Goal: Task Accomplishment & Management: Complete application form

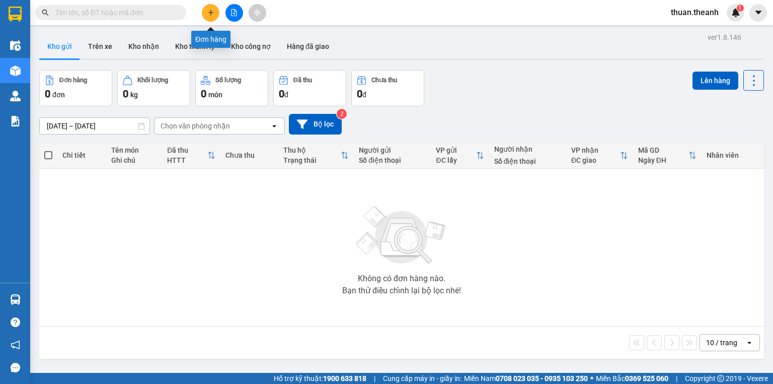
click at [205, 13] on button at bounding box center [211, 13] width 18 height 18
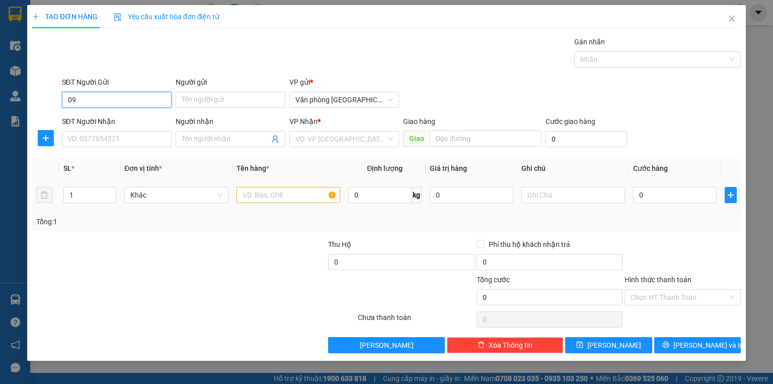
type input "0"
click at [109, 129] on div "SĐT Người Nhận" at bounding box center [117, 123] width 110 height 15
click at [110, 141] on input "SĐT Người Nhận" at bounding box center [117, 139] width 110 height 16
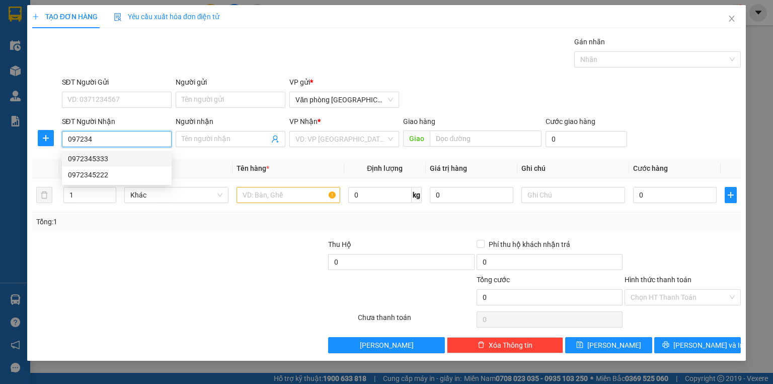
click at [104, 156] on div "0972345333" at bounding box center [117, 158] width 98 height 11
type input "0972345333"
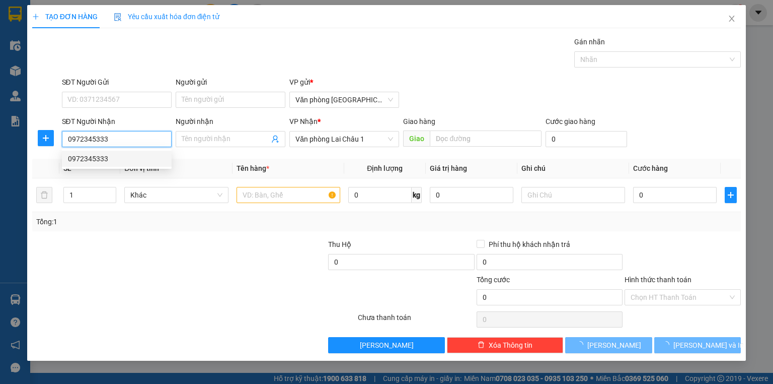
type input "50.000"
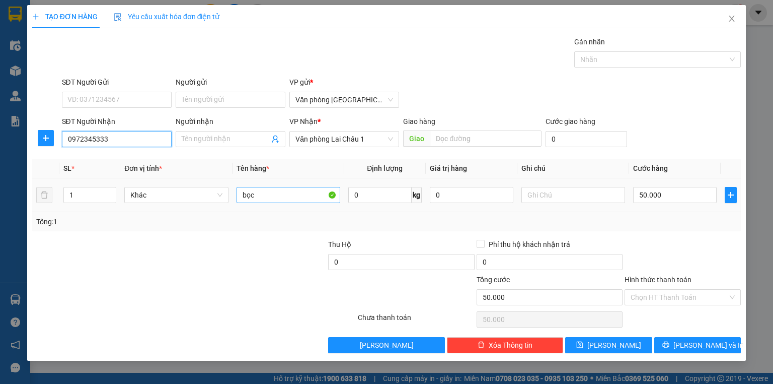
type input "0972345333"
click at [264, 194] on input "bọc" at bounding box center [289, 195] width 104 height 16
type input "b"
type input "h"
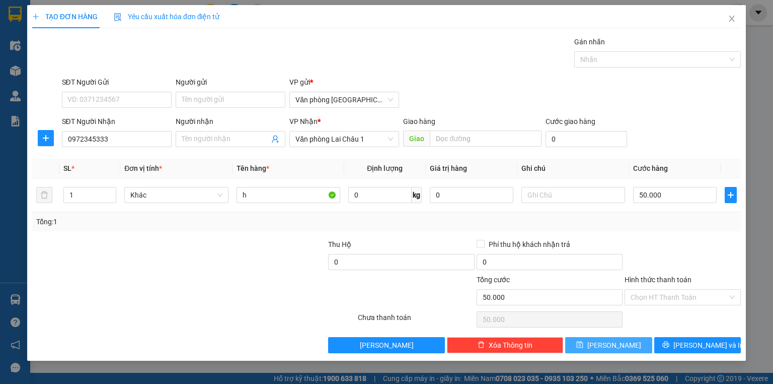
click at [631, 342] on button "[PERSON_NAME]" at bounding box center [608, 345] width 87 height 16
type input "0"
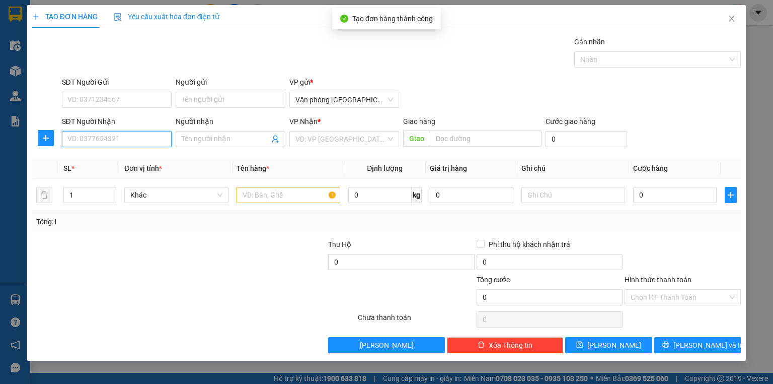
click at [101, 141] on input "SĐT Người Nhận" at bounding box center [117, 139] width 110 height 16
click at [119, 161] on div "0922663555 - [PERSON_NAME]" at bounding box center [117, 158] width 99 height 11
type input "0922663555"
type input "[PERSON_NAME]"
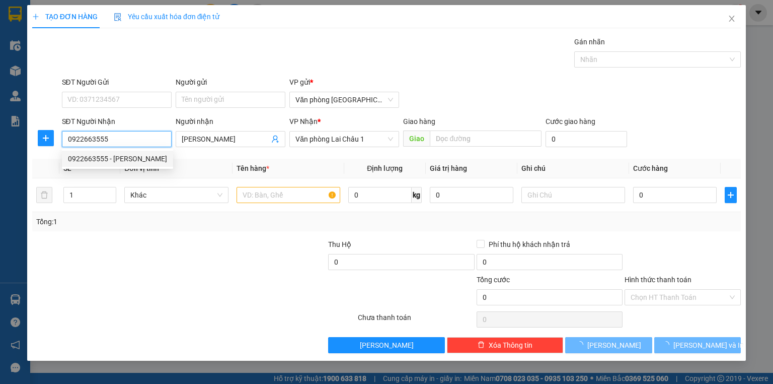
type input "50.000"
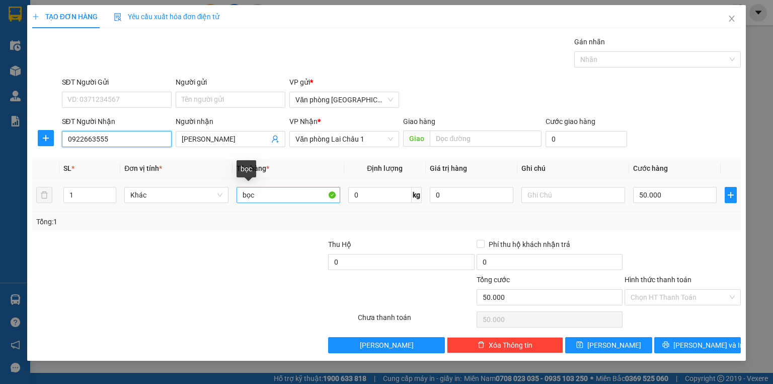
type input "0922663555"
click at [260, 197] on input "bọc" at bounding box center [289, 195] width 104 height 16
type input "b"
type input "h dài"
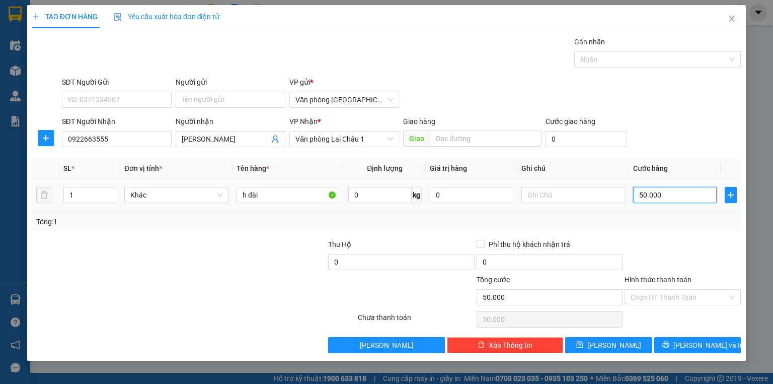
click at [635, 194] on input "50.000" at bounding box center [675, 195] width 84 height 16
type input "1"
type input "10"
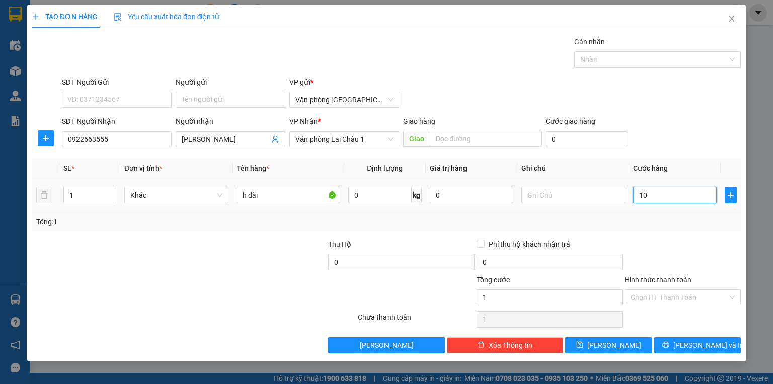
type input "10"
type input "100"
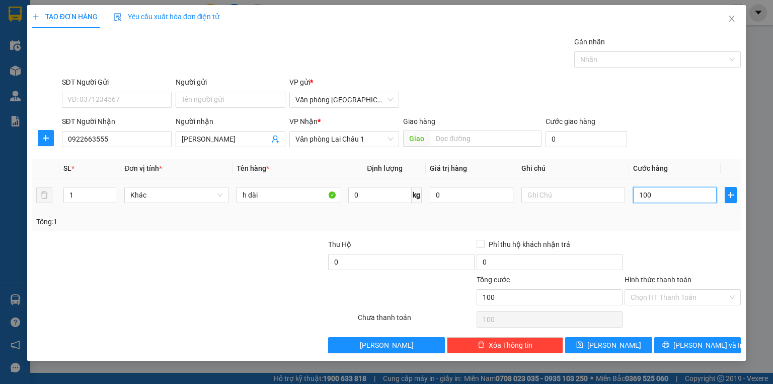
type input "1.000"
type input "10.000"
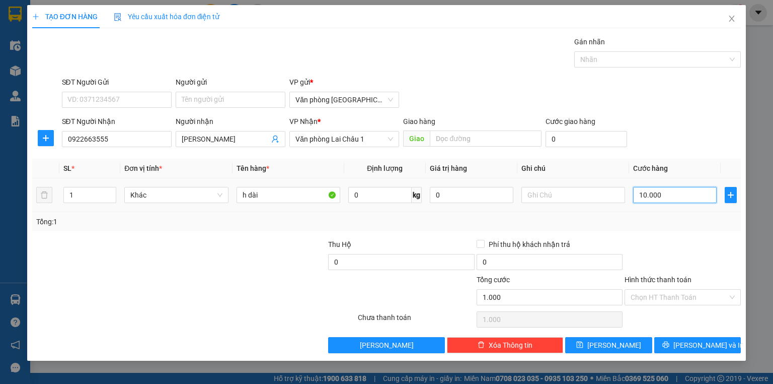
type input "10.000"
type input "100.000"
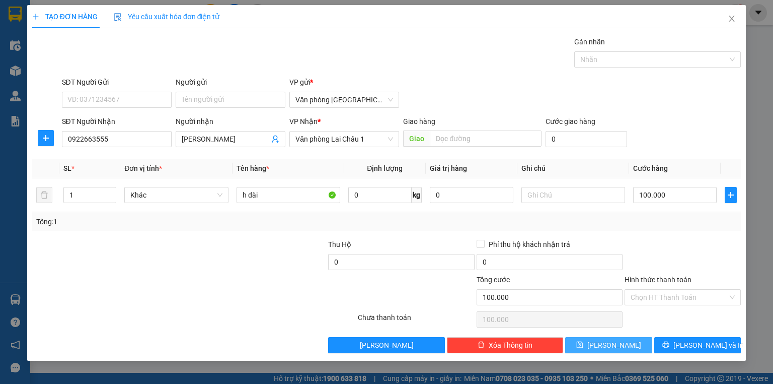
click at [624, 343] on button "[PERSON_NAME]" at bounding box center [608, 345] width 87 height 16
type input "0"
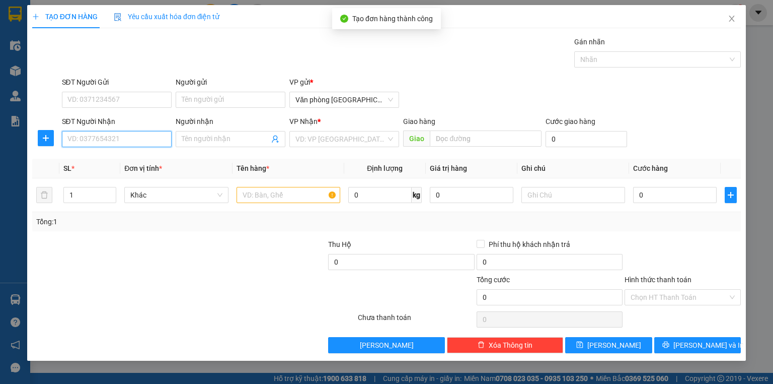
click at [113, 139] on input "SĐT Người Nhận" at bounding box center [117, 139] width 110 height 16
click at [105, 158] on div "0845840888" at bounding box center [117, 158] width 98 height 11
type input "0845840888"
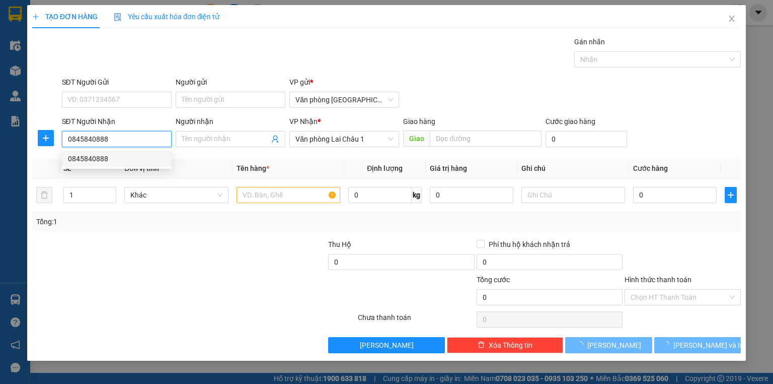
type input "50.000"
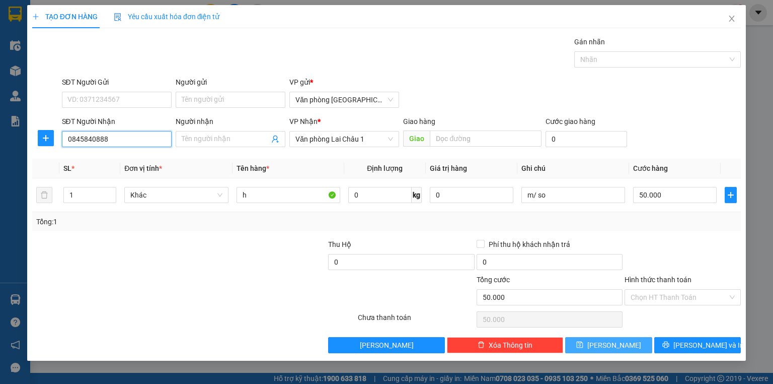
type input "0845840888"
click at [623, 348] on button "[PERSON_NAME]" at bounding box center [608, 345] width 87 height 16
type input "0"
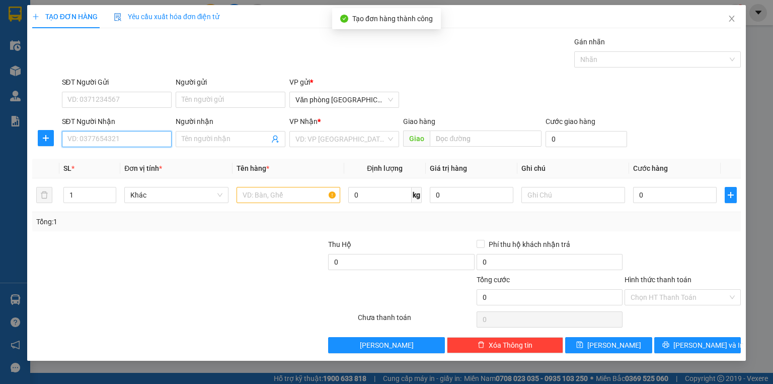
click at [94, 141] on input "SĐT Người Nhận" at bounding box center [117, 139] width 110 height 16
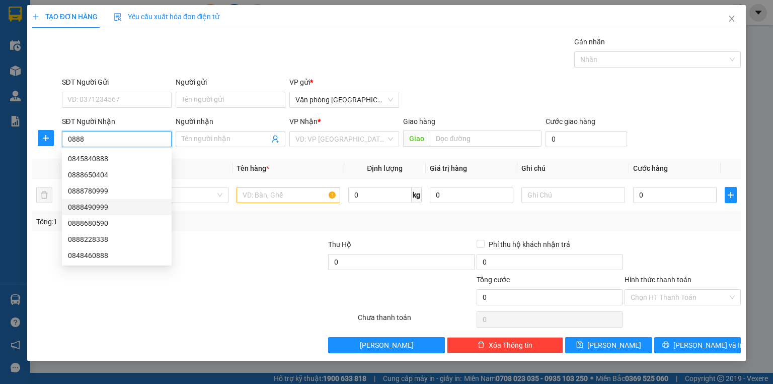
click at [93, 208] on div "0888490999" at bounding box center [117, 206] width 98 height 11
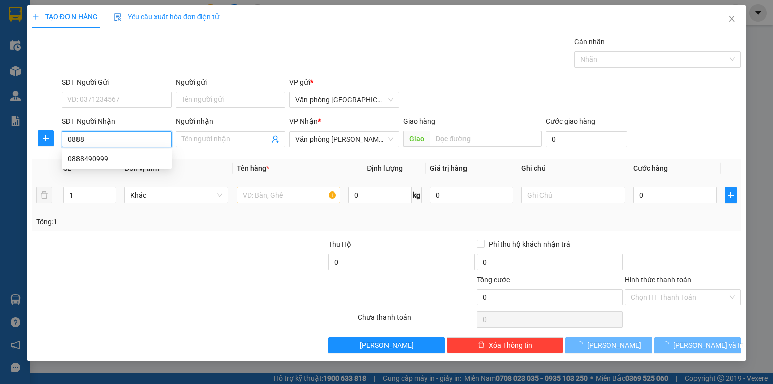
type input "0888490999"
type input "50.000"
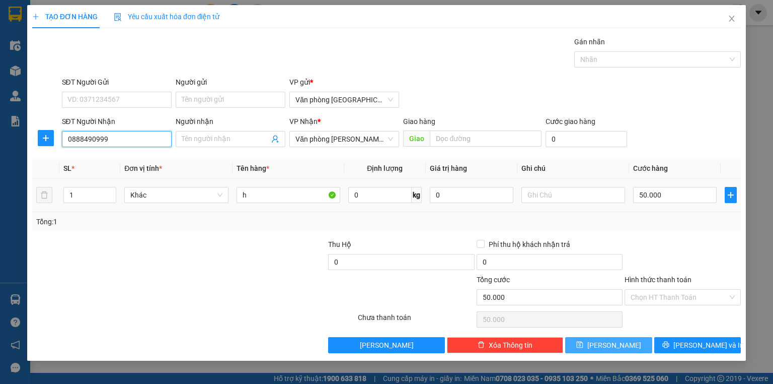
type input "0888490999"
click at [610, 346] on span "[PERSON_NAME]" at bounding box center [615, 344] width 54 height 11
type input "0"
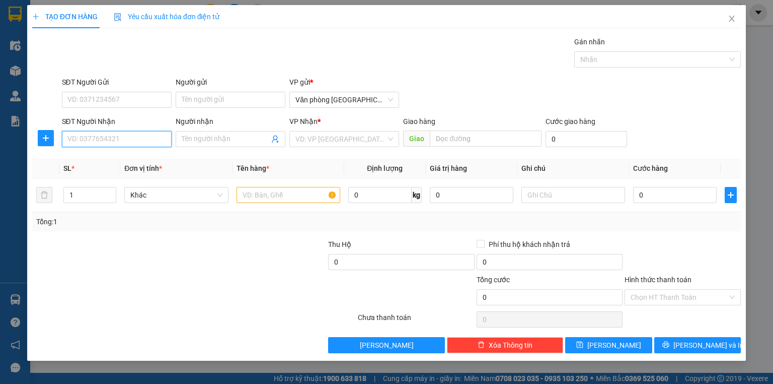
click at [79, 131] on input "SĐT Người Nhận" at bounding box center [117, 139] width 110 height 16
click at [107, 157] on div "0961137370" at bounding box center [117, 158] width 98 height 11
type input "0961137370"
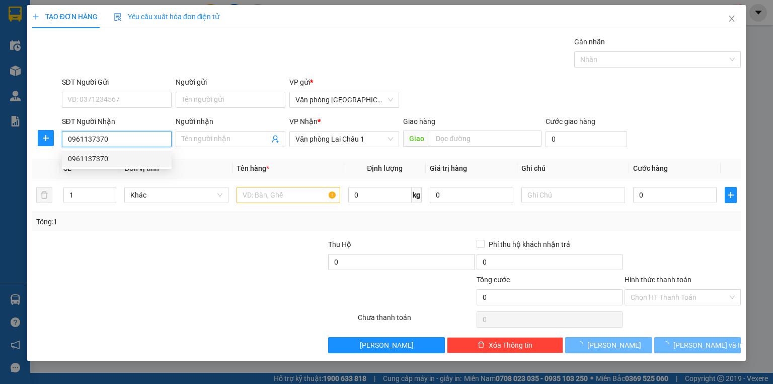
type input "250.000"
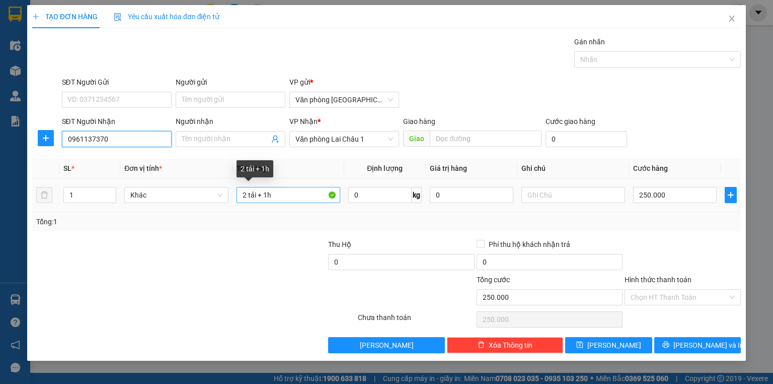
type input "0961137370"
click at [277, 190] on input "2 tải + 1h" at bounding box center [289, 195] width 104 height 16
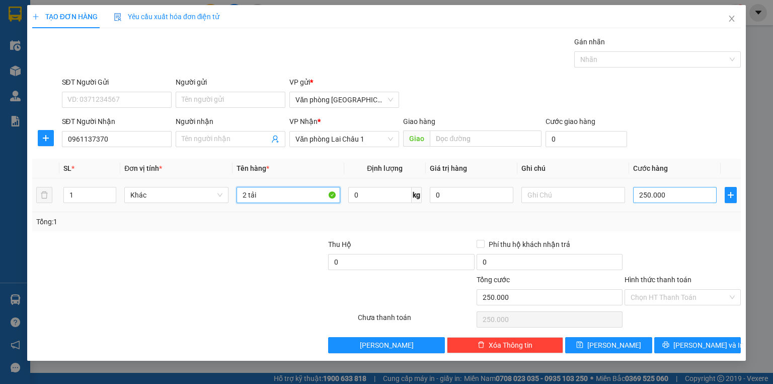
type input "2 tải"
click at [639, 195] on input "250.000" at bounding box center [675, 195] width 84 height 16
type input "1"
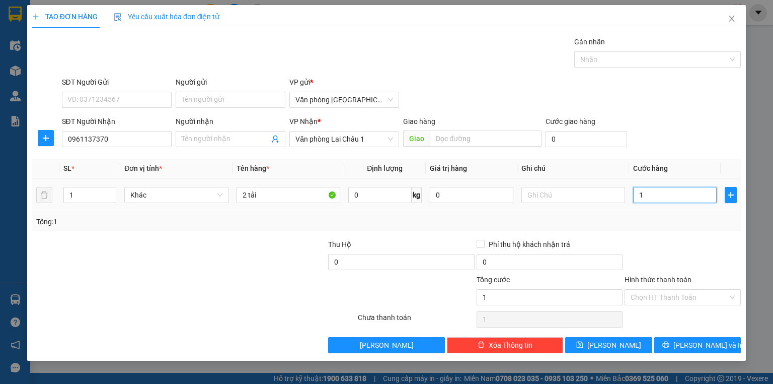
type input "15"
type input "150"
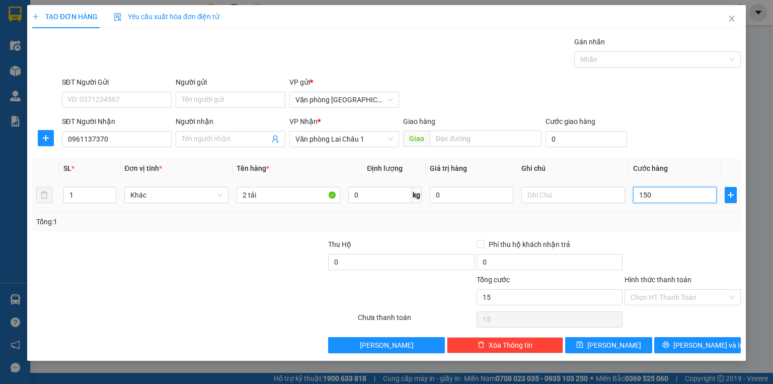
type input "150"
type input "1.500"
type input "15.000"
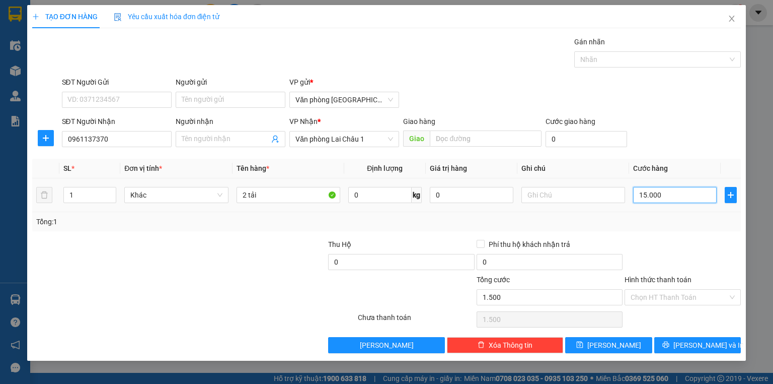
type input "15.000"
type input "150.000"
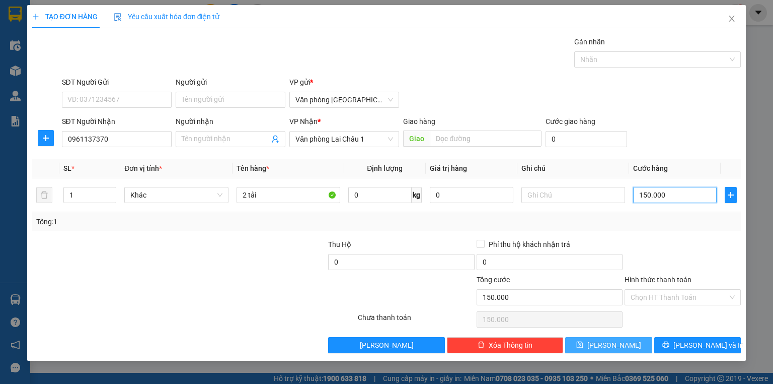
type input "150.000"
click at [608, 348] on button "[PERSON_NAME]" at bounding box center [608, 345] width 87 height 16
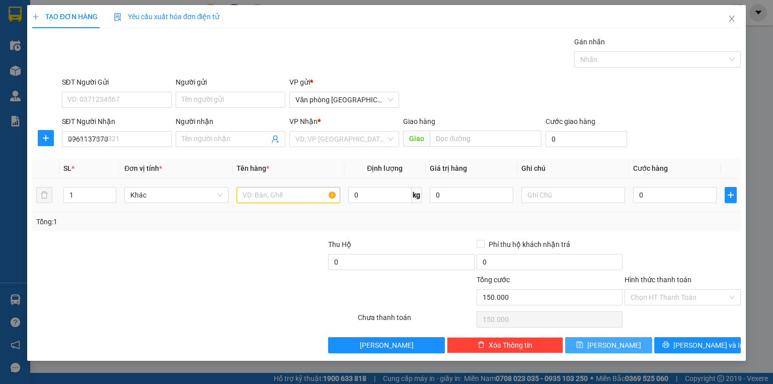
type input "0"
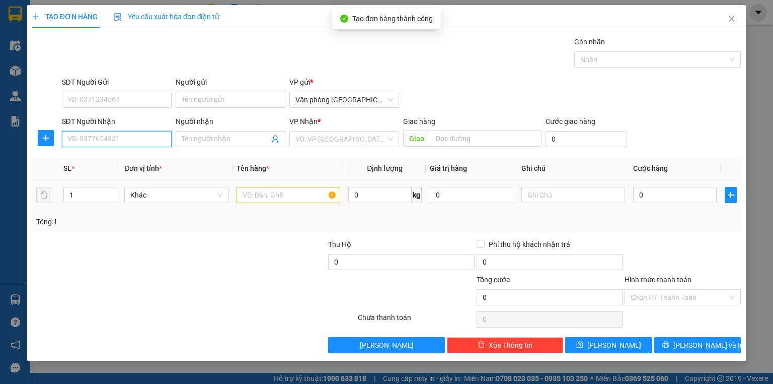
click at [94, 140] on input "SĐT Người Nhận" at bounding box center [117, 139] width 110 height 16
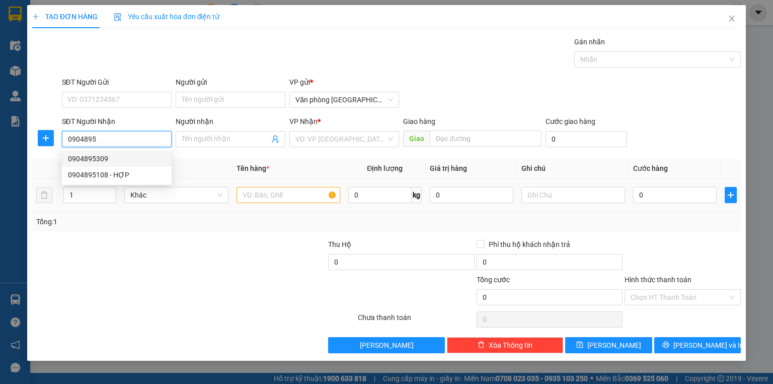
click at [97, 159] on div "0904895309" at bounding box center [117, 158] width 98 height 11
type input "0904895309"
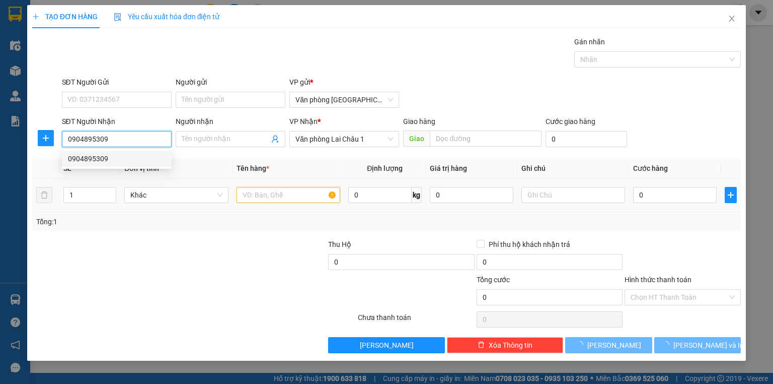
type input "250.000"
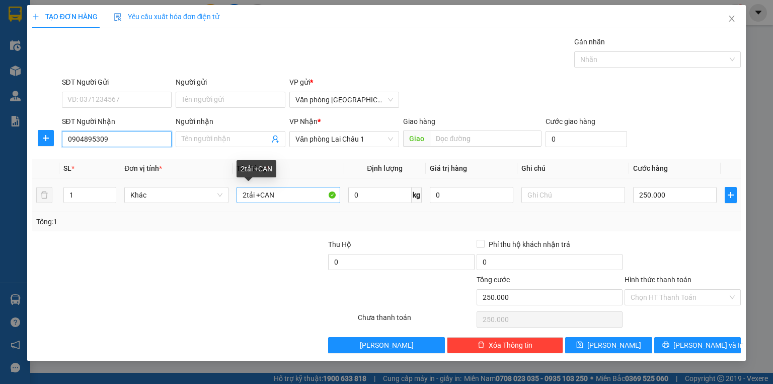
type input "0904895309"
click at [281, 197] on input "2tải +CAN" at bounding box center [289, 195] width 104 height 16
type input "2"
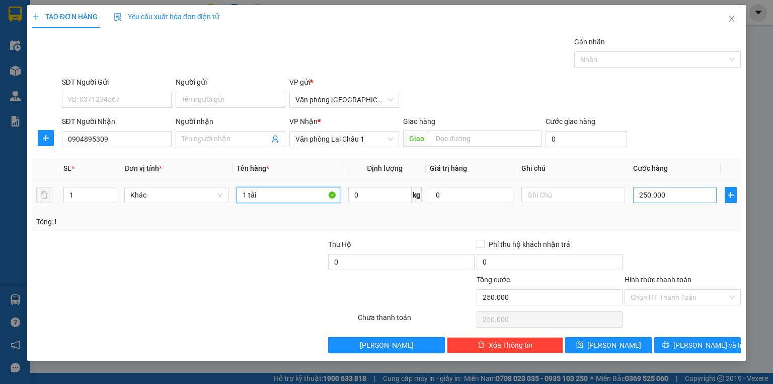
type input "1 tải"
click at [636, 193] on input "250.000" at bounding box center [675, 195] width 84 height 16
type input "5"
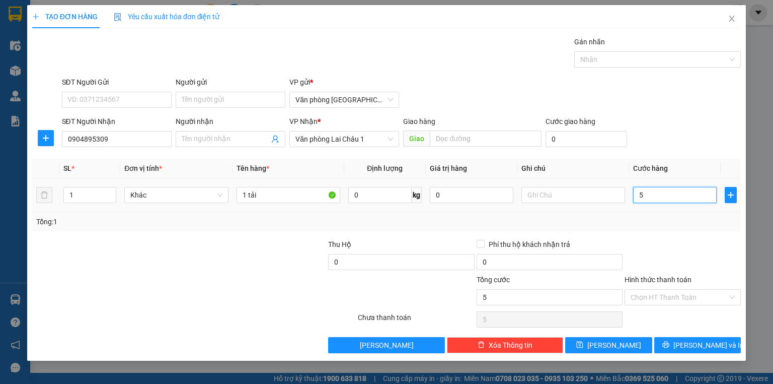
type input "50"
type input "500"
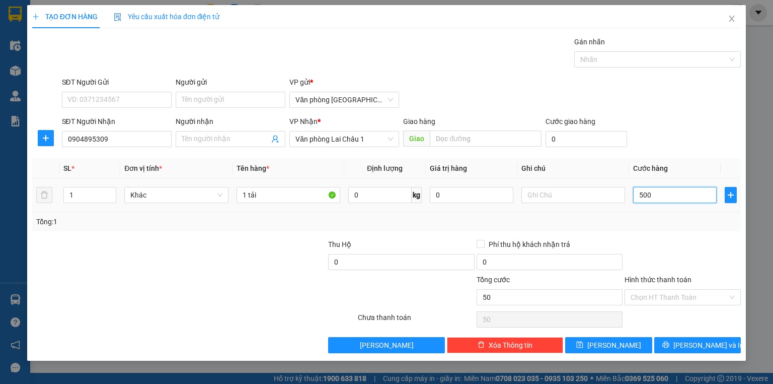
type input "500"
type input "5.000"
type input "50.000"
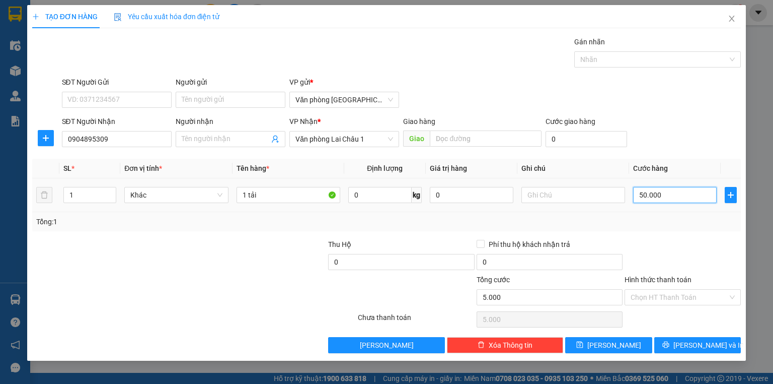
type input "50.000"
click at [584, 345] on icon "save" at bounding box center [579, 344] width 7 height 7
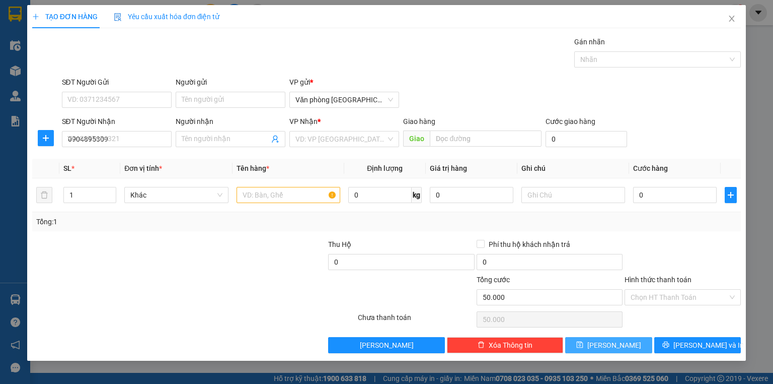
type input "0"
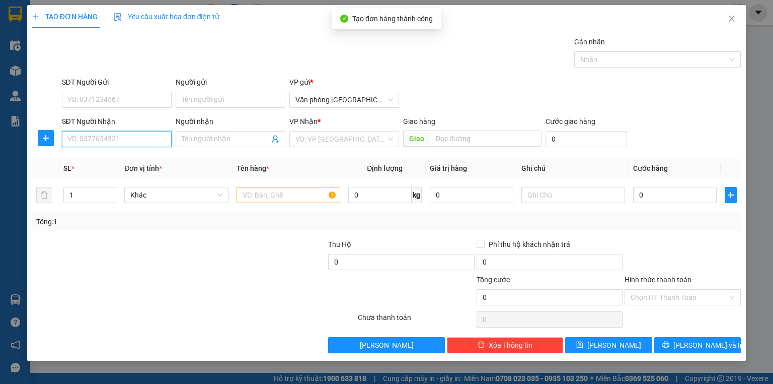
click at [89, 139] on input "SĐT Người Nhận" at bounding box center [117, 139] width 110 height 16
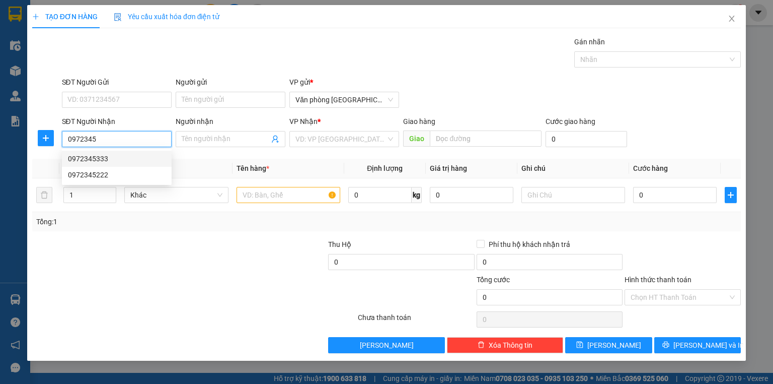
click at [94, 162] on div "0972345333" at bounding box center [117, 158] width 98 height 11
type input "0972345333"
type input "50.000"
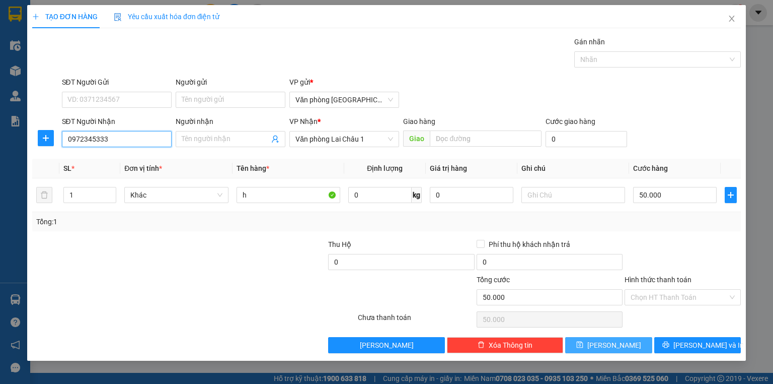
type input "0972345333"
click at [629, 344] on button "[PERSON_NAME]" at bounding box center [608, 345] width 87 height 16
type input "0"
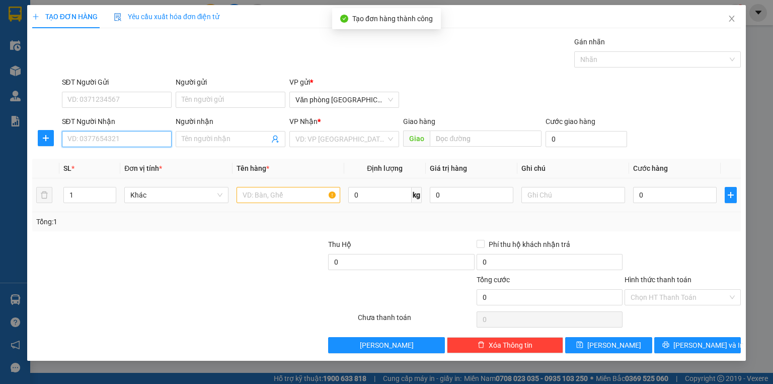
click at [80, 138] on input "SĐT Người Nhận" at bounding box center [117, 139] width 110 height 16
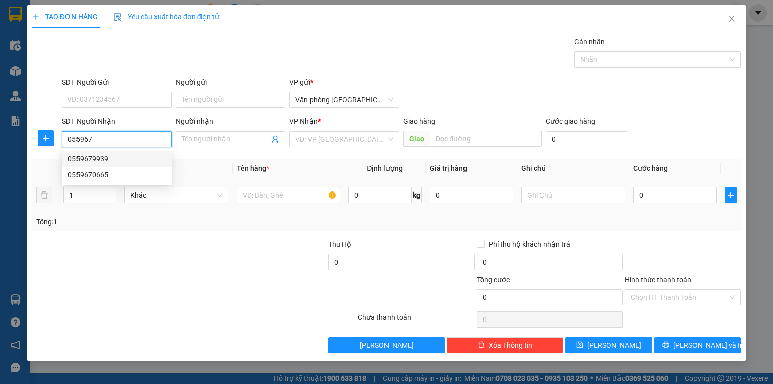
click at [90, 161] on div "0559679939" at bounding box center [117, 158] width 98 height 11
type input "0559679939"
type input "50.000"
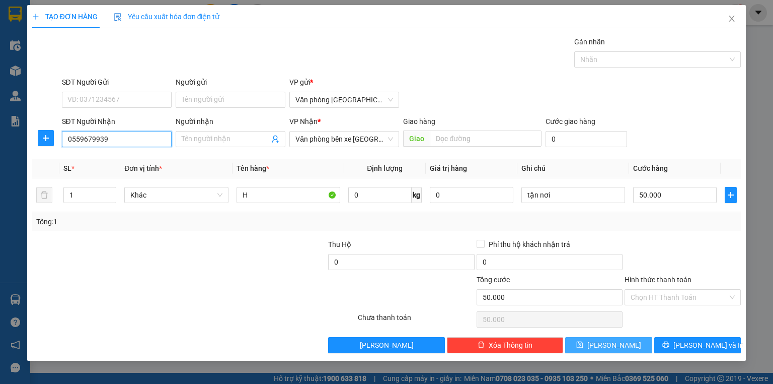
type input "0559679939"
click at [617, 342] on span "[PERSON_NAME]" at bounding box center [615, 344] width 54 height 11
type input "0"
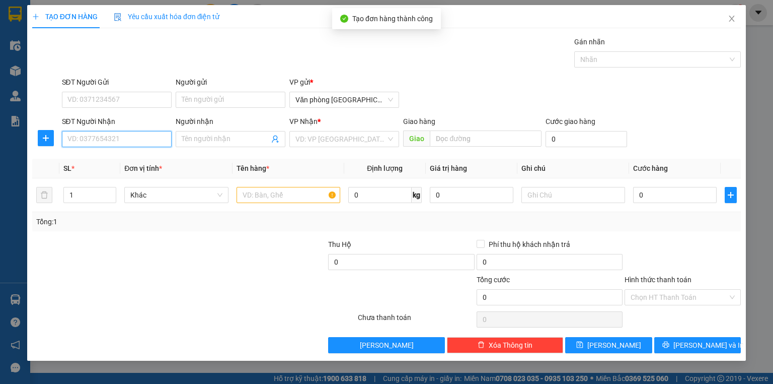
click at [106, 141] on input "SĐT Người Nhận" at bounding box center [117, 139] width 110 height 16
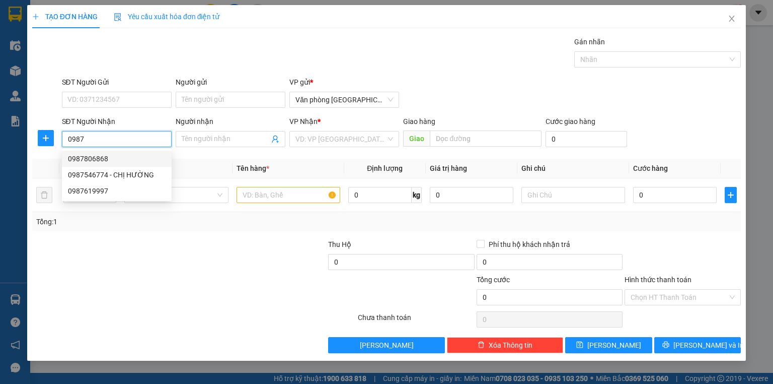
click at [104, 157] on div "0987806868" at bounding box center [117, 158] width 98 height 11
type input "0987806868"
type input "50.000"
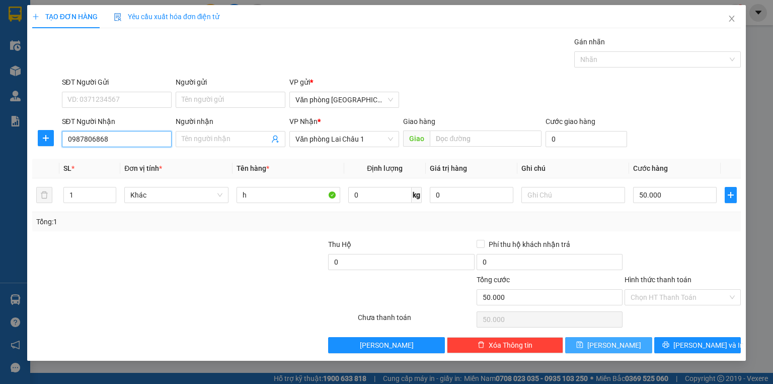
type input "0987806868"
click at [639, 342] on button "[PERSON_NAME]" at bounding box center [608, 345] width 87 height 16
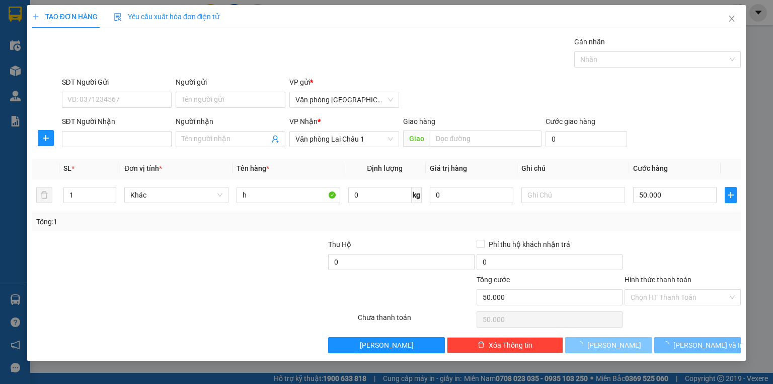
type input "0"
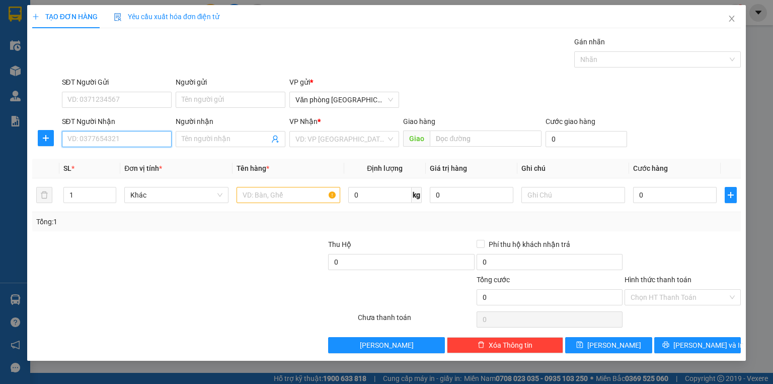
click at [81, 142] on input "SĐT Người Nhận" at bounding box center [117, 139] width 110 height 16
click at [86, 155] on div "0961945811" at bounding box center [117, 158] width 98 height 11
type input "0961945811"
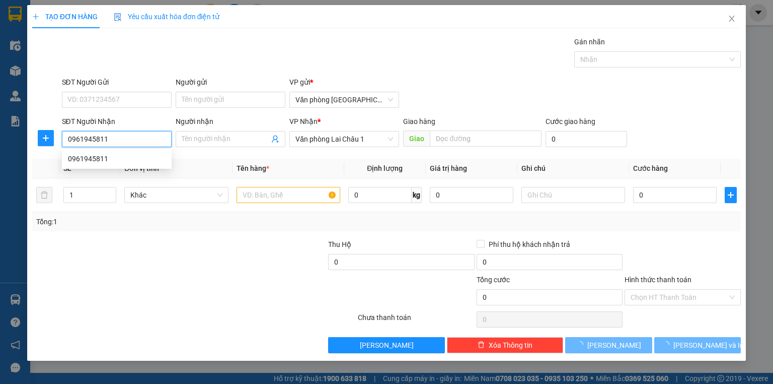
type input "100.000"
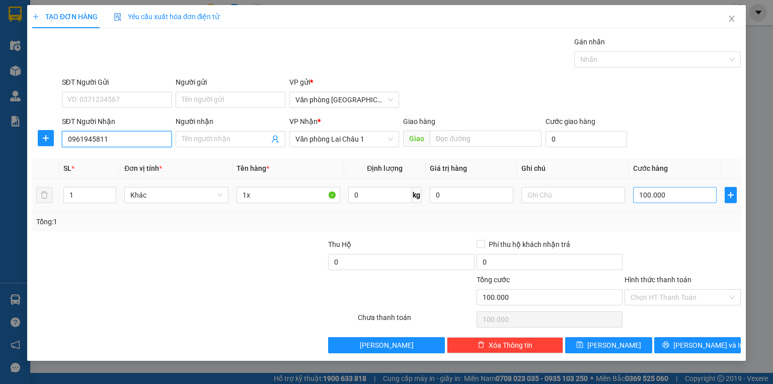
type input "0961945811"
click at [637, 193] on input "100.000" at bounding box center [675, 195] width 84 height 16
type input "5"
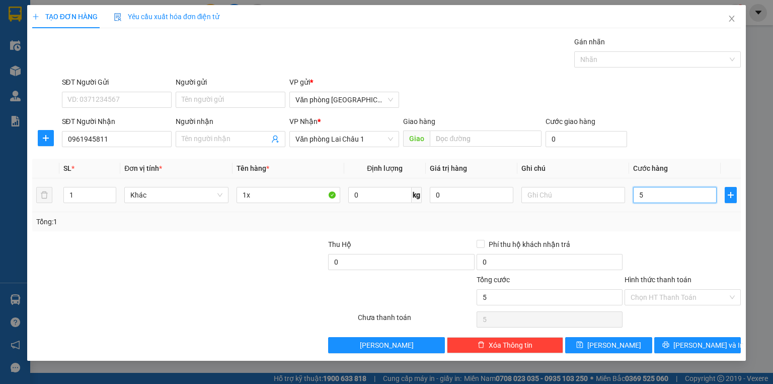
type input "50"
type input "500"
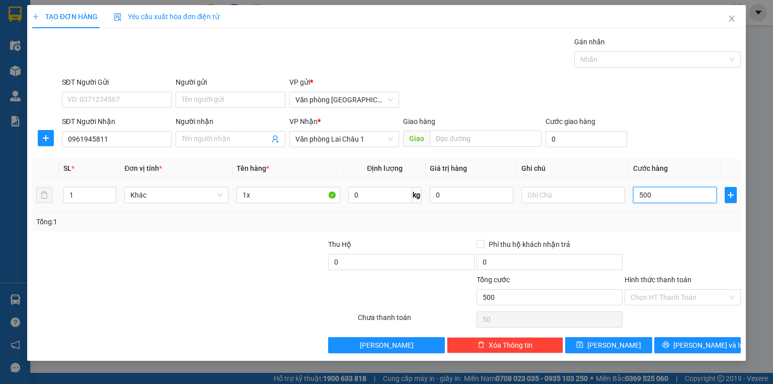
type input "500"
type input "5.000"
type input "50.000"
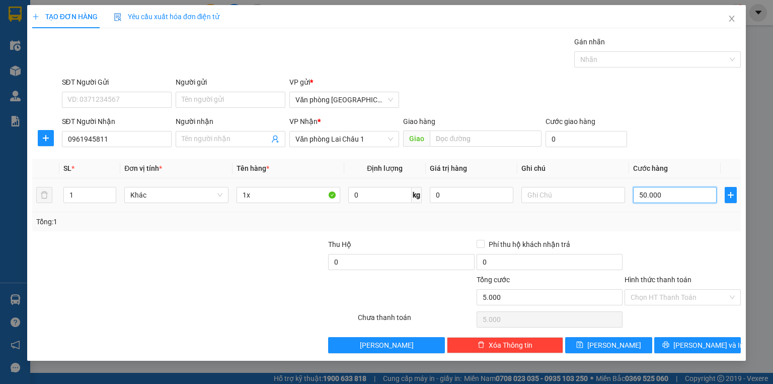
type input "50.000"
click at [624, 343] on button "[PERSON_NAME]" at bounding box center [608, 345] width 87 height 16
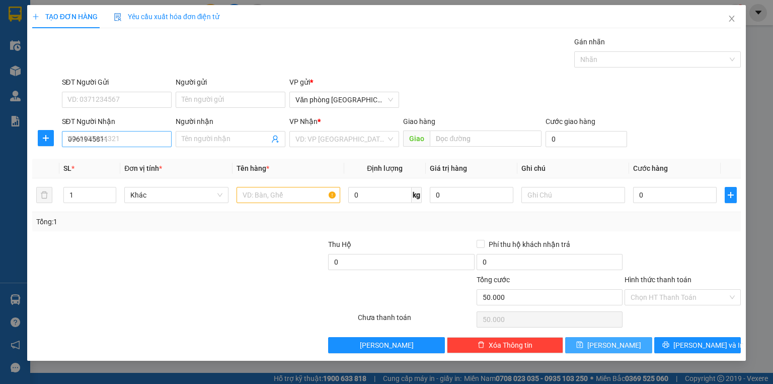
type input "0"
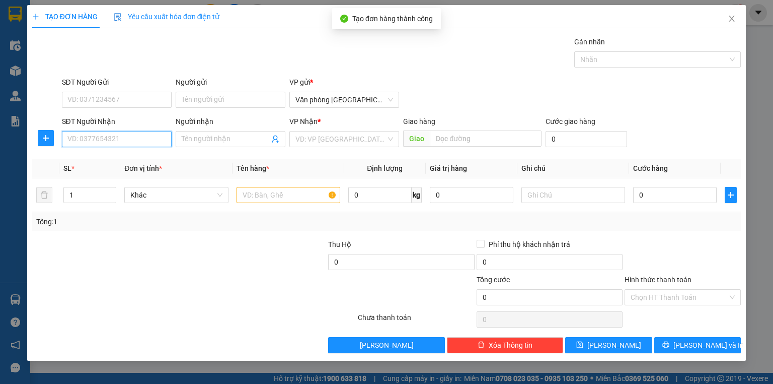
click at [109, 139] on input "SĐT Người Nhận" at bounding box center [117, 139] width 110 height 16
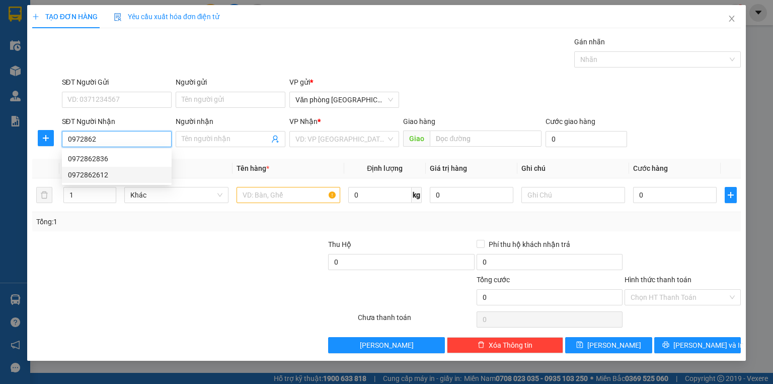
click at [97, 173] on div "0972862612" at bounding box center [117, 174] width 98 height 11
type input "0972862612"
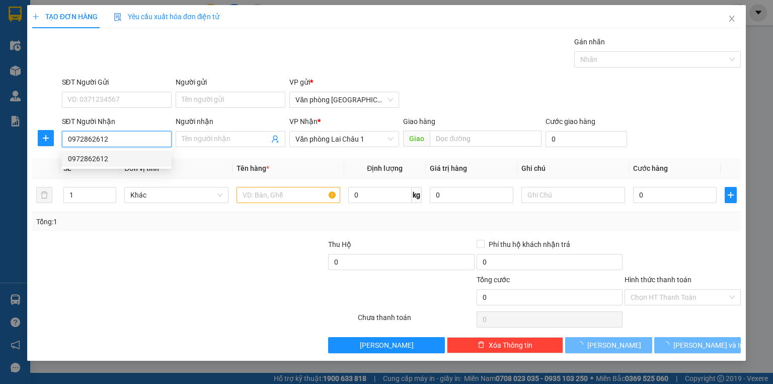
type input "150.000"
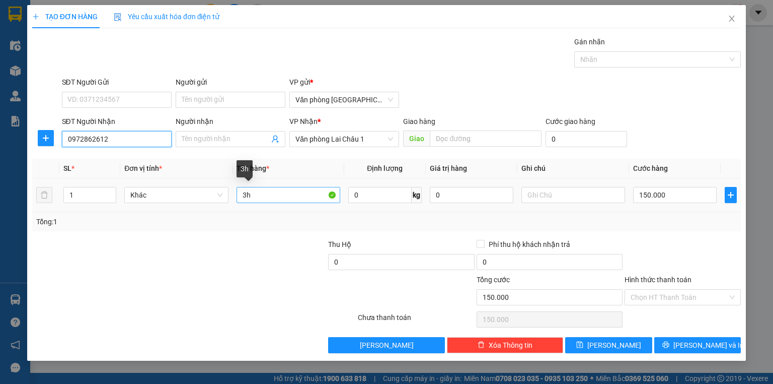
type input "0972862612"
click at [251, 197] on input "3h" at bounding box center [289, 195] width 104 height 16
type input "3"
type input "1h"
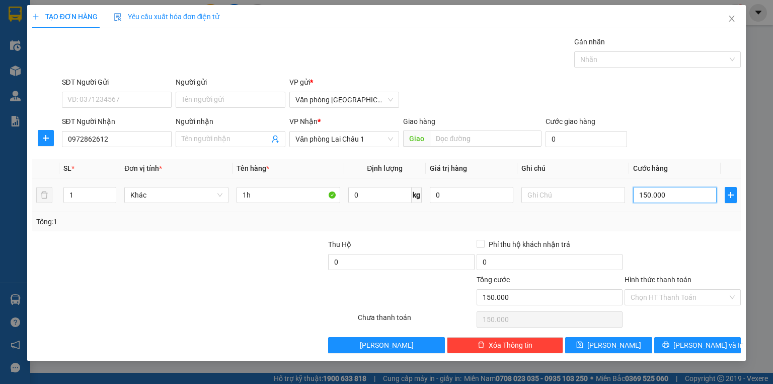
click at [642, 193] on input "150.000" at bounding box center [675, 195] width 84 height 16
type input "5"
type input "50"
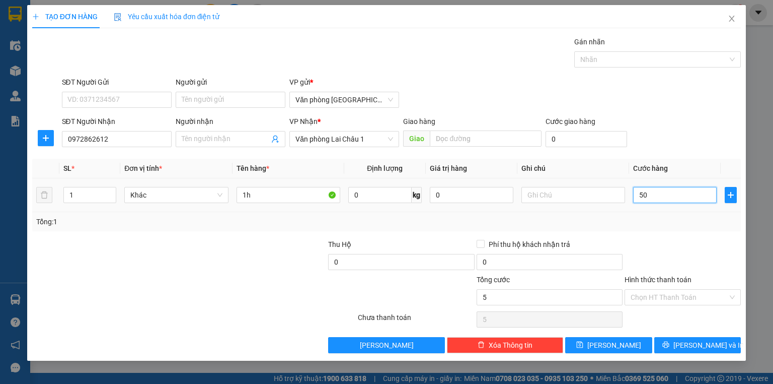
type input "50"
type input "500"
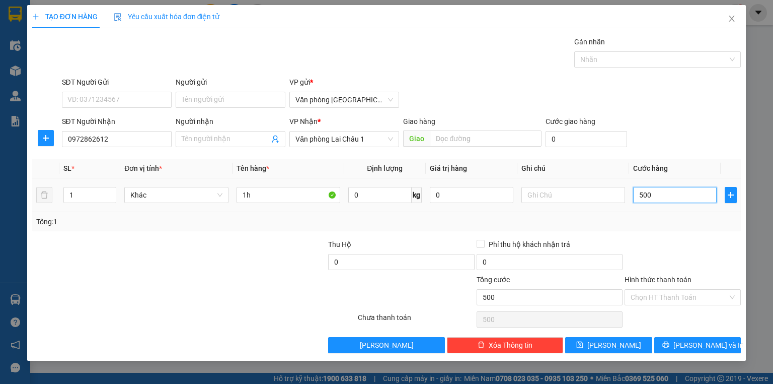
type input "5.000"
type input "50.000"
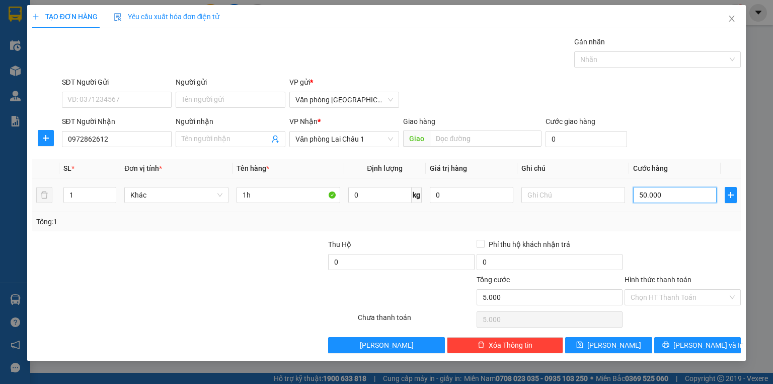
type input "50.000"
click at [584, 344] on icon "save" at bounding box center [579, 344] width 7 height 7
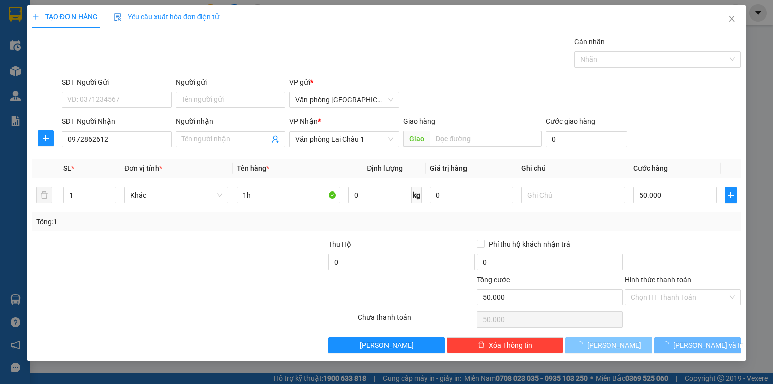
type input "0"
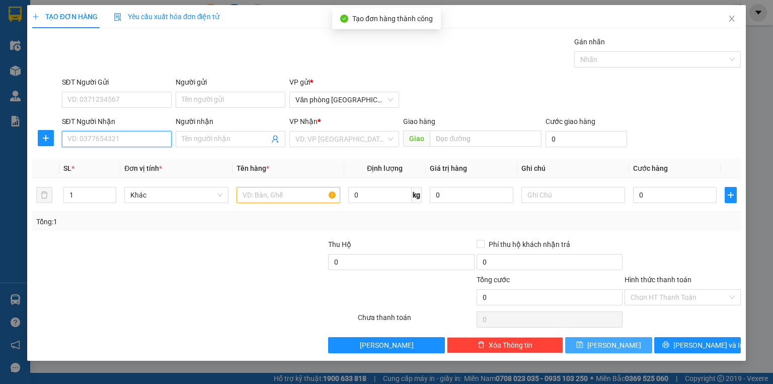
click at [98, 141] on input "SĐT Người Nhận" at bounding box center [117, 139] width 110 height 16
click at [85, 157] on div "0393982519" at bounding box center [117, 158] width 98 height 11
type input "0393982519"
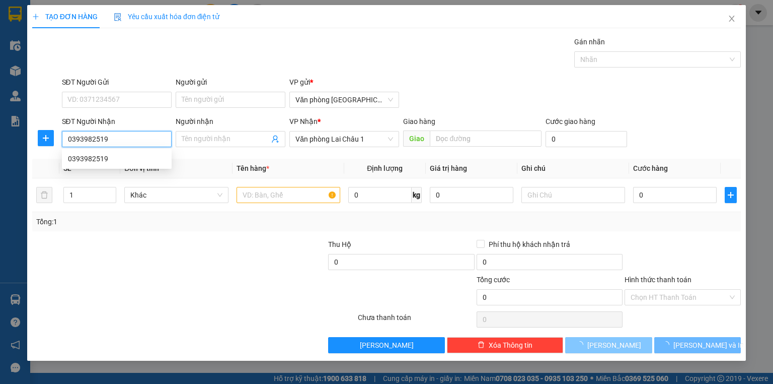
type input "50.000"
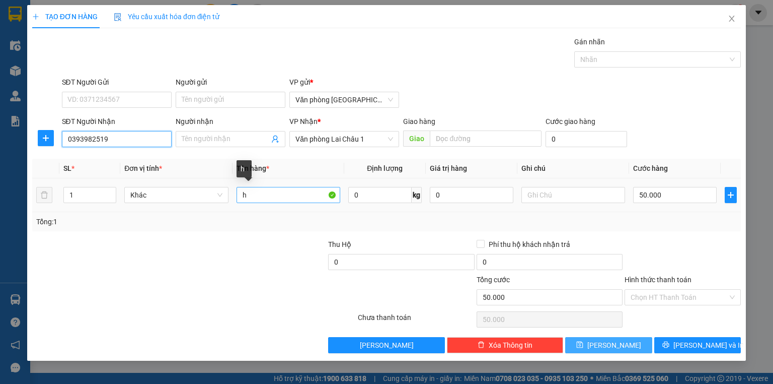
type input "0393982519"
click at [238, 195] on input "h" at bounding box center [289, 195] width 104 height 16
type input "2h"
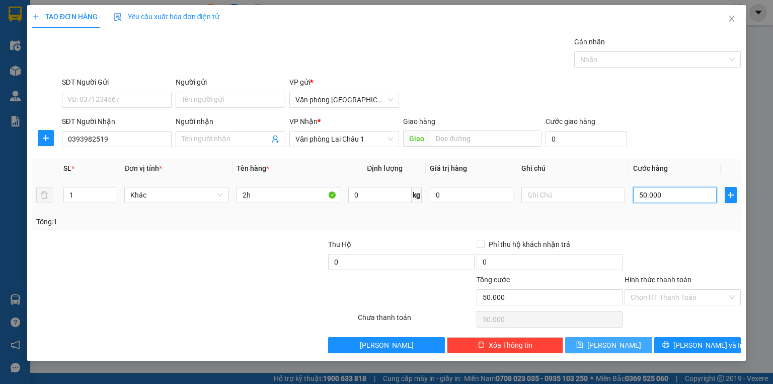
click at [637, 193] on input "50.000" at bounding box center [675, 195] width 84 height 16
type input "1"
type input "10"
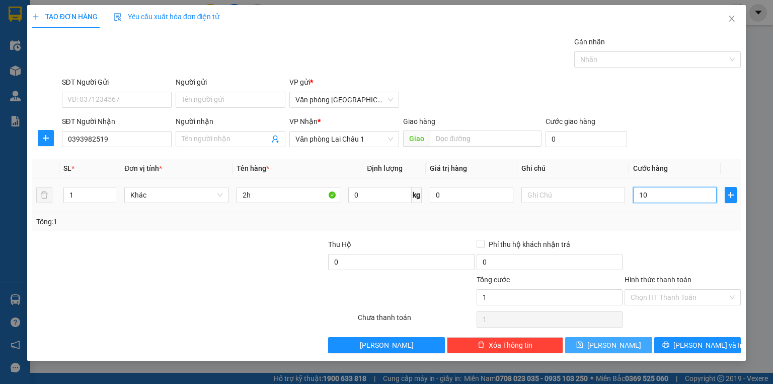
type input "10"
type input "100"
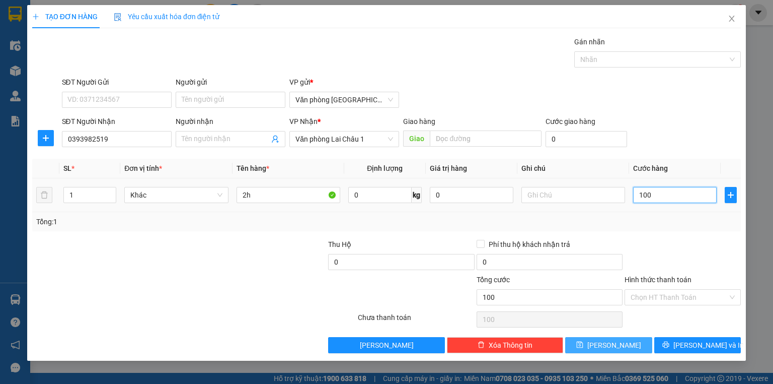
type input "1.000"
type input "10.000"
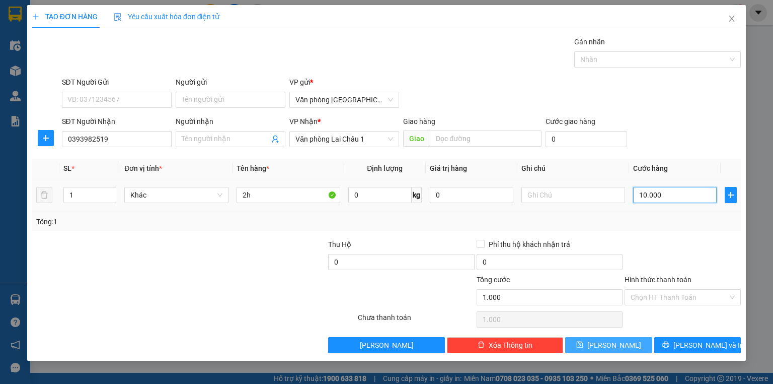
type input "10.000"
type input "100.000"
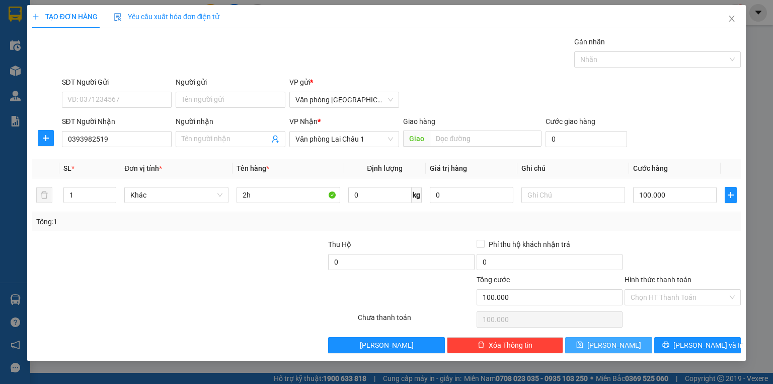
click at [612, 343] on span "[PERSON_NAME]" at bounding box center [615, 344] width 54 height 11
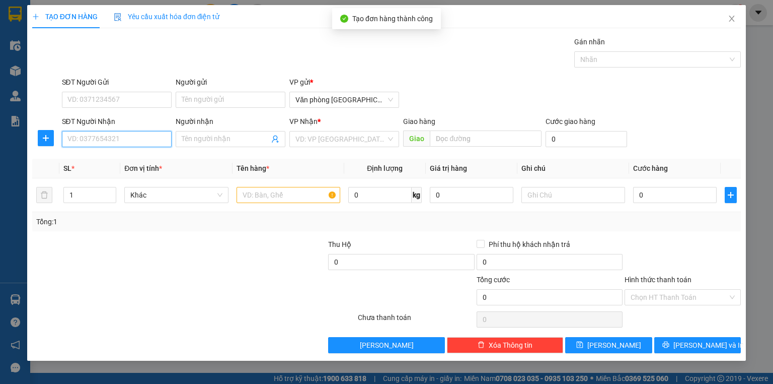
click at [89, 141] on input "SĐT Người Nhận" at bounding box center [117, 139] width 110 height 16
click at [96, 159] on div "0866390615" at bounding box center [117, 158] width 98 height 11
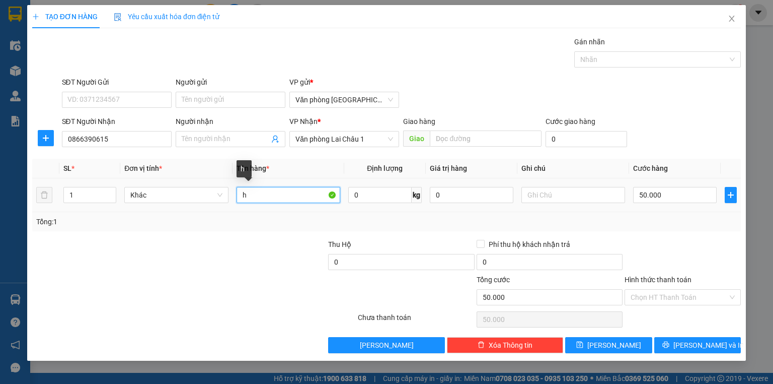
click at [253, 195] on input "h" at bounding box center [289, 195] width 104 height 16
click at [636, 195] on input "50.000" at bounding box center [675, 195] width 84 height 16
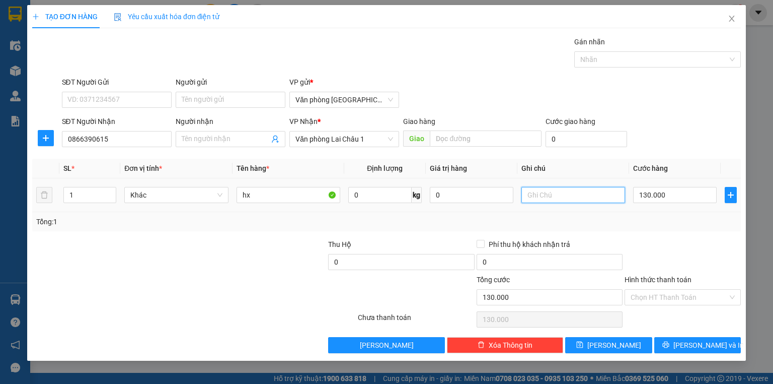
click at [541, 195] on input "text" at bounding box center [574, 195] width 104 height 16
click at [680, 295] on input "Hình thức thanh toán" at bounding box center [679, 296] width 97 height 15
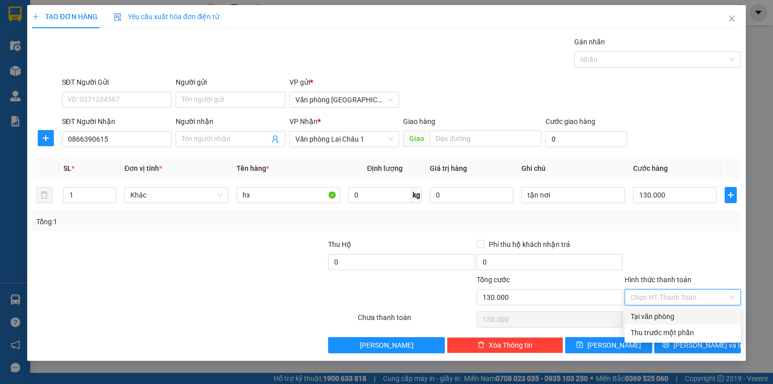
click at [665, 318] on div "Tại văn phòng" at bounding box center [683, 316] width 104 height 11
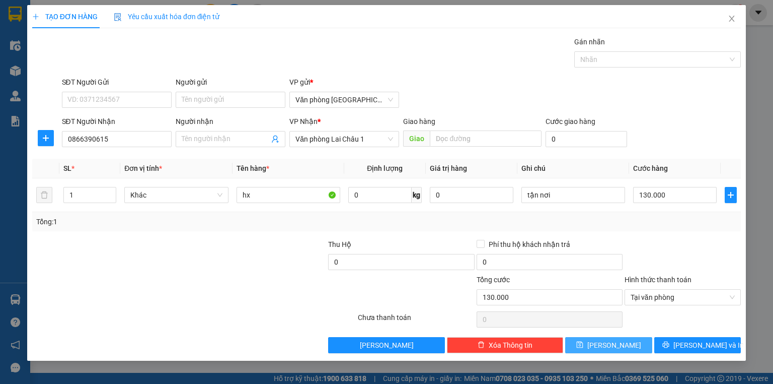
click at [623, 341] on button "[PERSON_NAME]" at bounding box center [608, 345] width 87 height 16
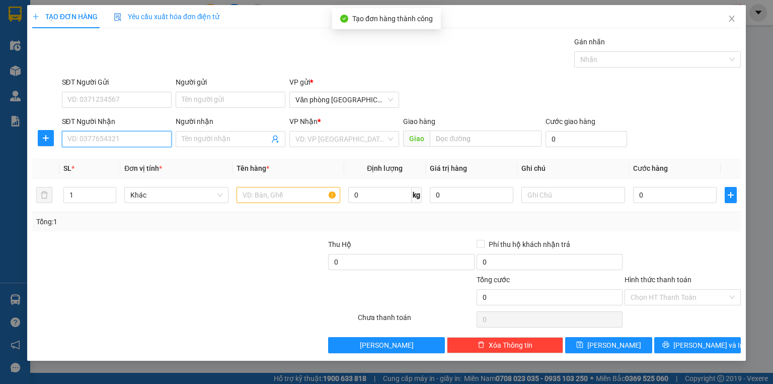
click at [81, 139] on input "SĐT Người Nhận" at bounding box center [117, 139] width 110 height 16
click at [89, 159] on div "0333436005" at bounding box center [117, 158] width 98 height 11
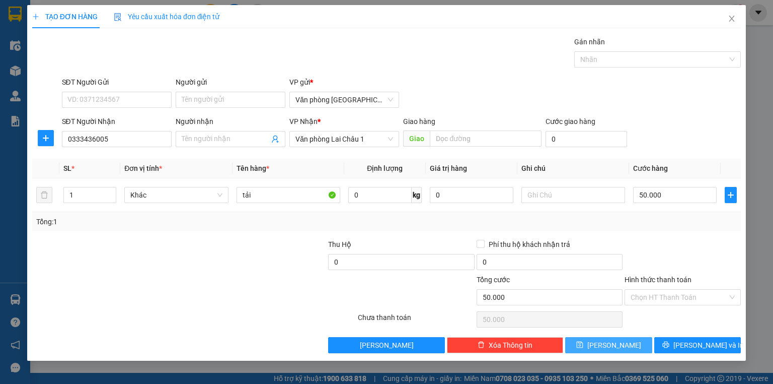
click at [614, 342] on span "[PERSON_NAME]" at bounding box center [615, 344] width 54 height 11
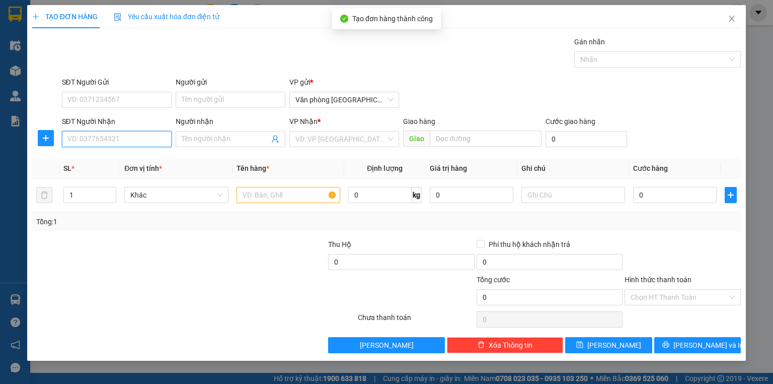
click at [101, 140] on input "SĐT Người Nhận" at bounding box center [117, 139] width 110 height 16
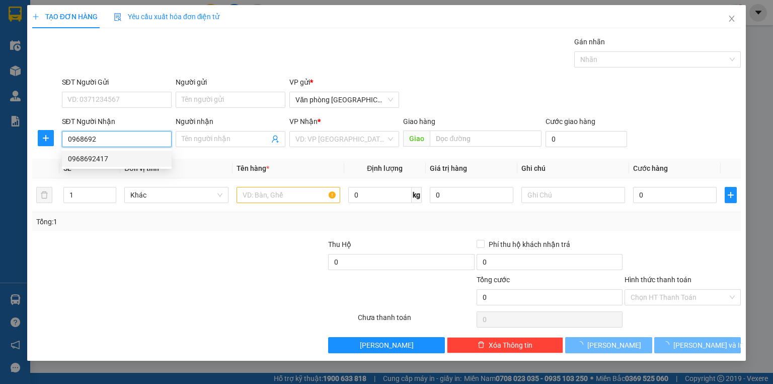
click at [101, 159] on div "0968692417" at bounding box center [117, 158] width 98 height 11
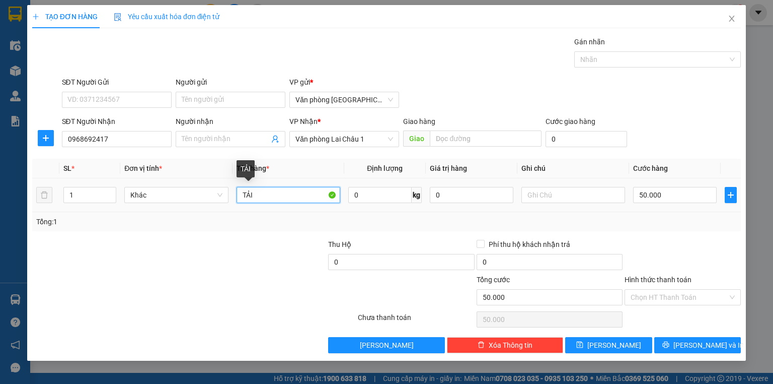
click at [239, 192] on input "TẢI" at bounding box center [289, 195] width 104 height 16
click at [639, 195] on input "50.000" at bounding box center [675, 195] width 84 height 16
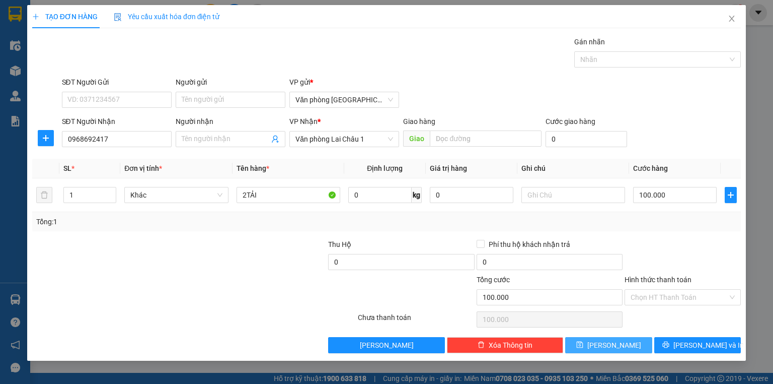
click at [624, 345] on button "[PERSON_NAME]" at bounding box center [608, 345] width 87 height 16
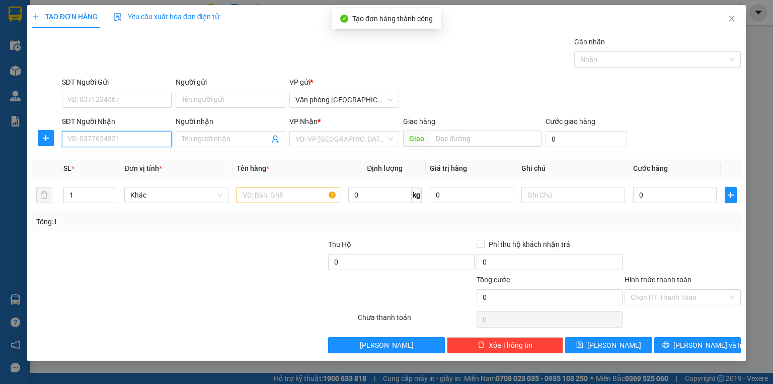
click at [117, 138] on input "SĐT Người Nhận" at bounding box center [117, 139] width 110 height 16
click at [102, 162] on div "0866674603" at bounding box center [117, 158] width 98 height 11
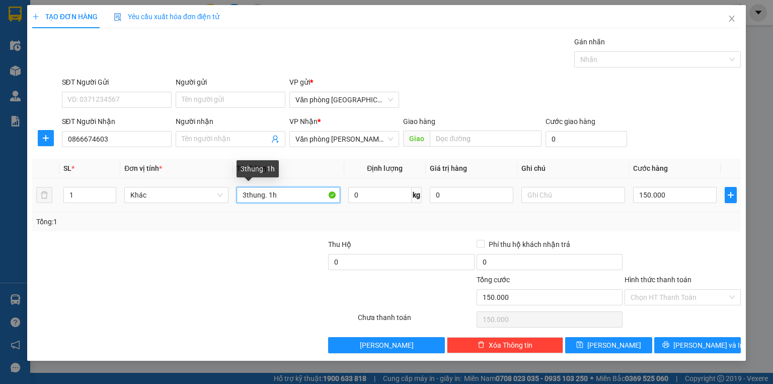
click at [245, 195] on input "3thung. 1h" at bounding box center [289, 195] width 104 height 16
click at [271, 195] on input "7thung. 1h" at bounding box center [289, 195] width 104 height 16
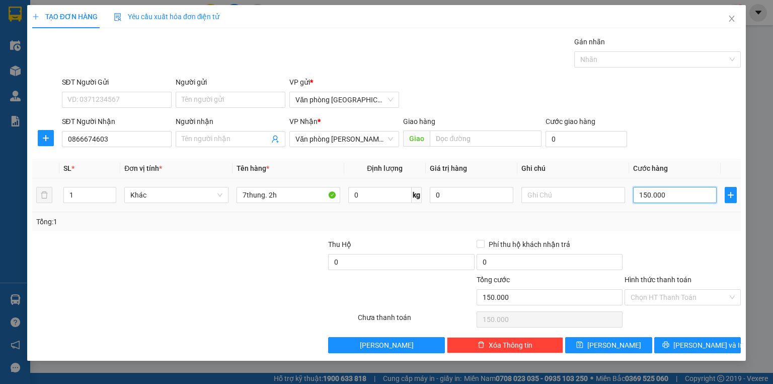
click at [635, 194] on input "150.000" at bounding box center [675, 195] width 84 height 16
click at [606, 343] on button "[PERSON_NAME]" at bounding box center [608, 345] width 87 height 16
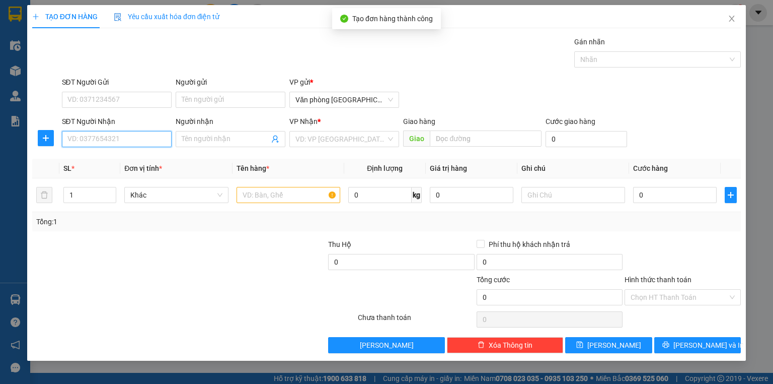
click at [116, 138] on input "SĐT Người Nhận" at bounding box center [117, 139] width 110 height 16
click at [103, 162] on div "0963365663" at bounding box center [117, 158] width 98 height 11
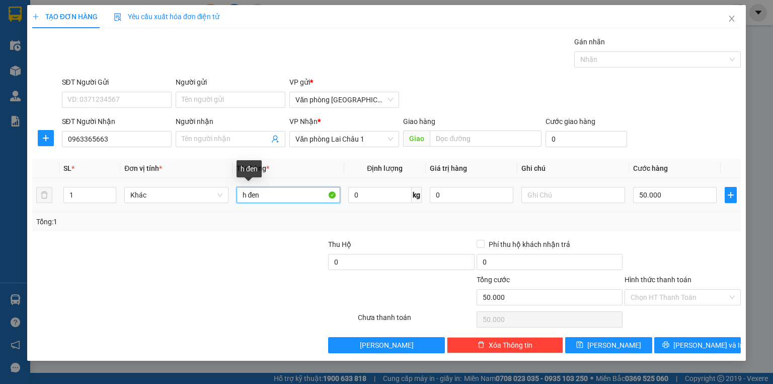
click at [264, 195] on input "h đen" at bounding box center [289, 195] width 104 height 16
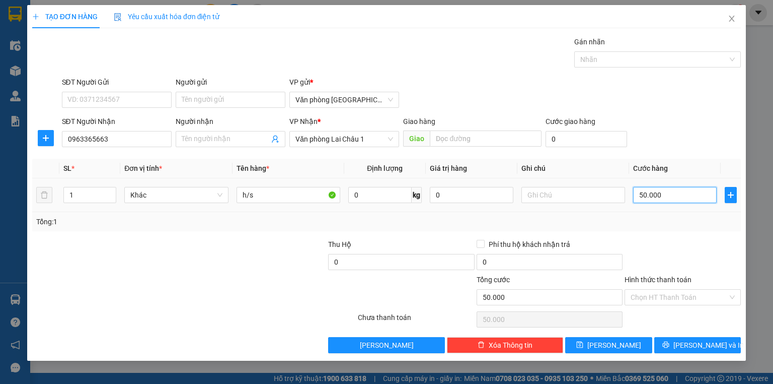
click at [638, 192] on input "50.000" at bounding box center [675, 195] width 84 height 16
click at [614, 339] on span "[PERSON_NAME]" at bounding box center [615, 344] width 54 height 11
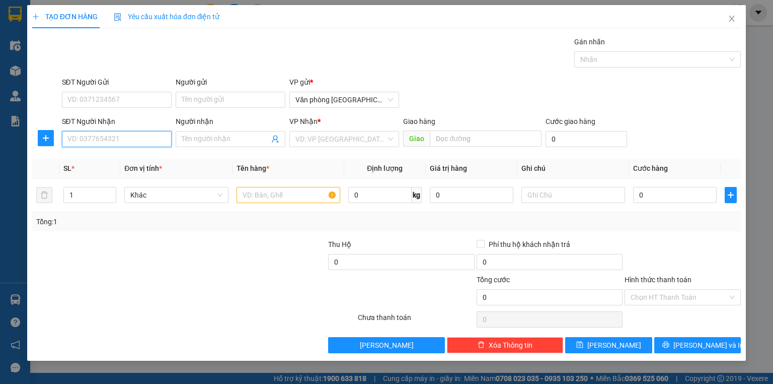
click at [77, 139] on input "SĐT Người Nhận" at bounding box center [117, 139] width 110 height 16
click at [99, 163] on div "0979505999" at bounding box center [117, 158] width 98 height 11
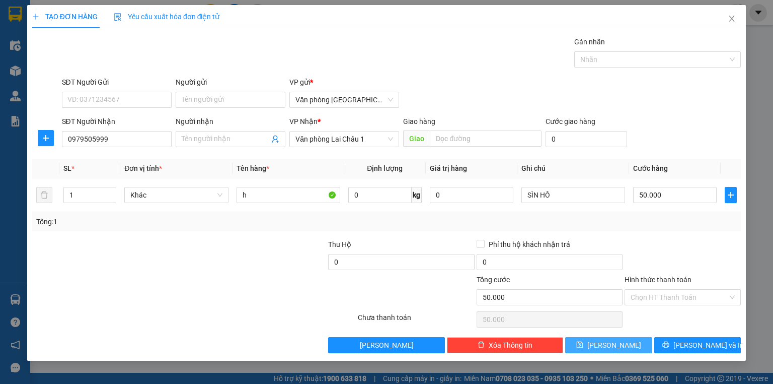
drag, startPoint x: 631, startPoint y: 345, endPoint x: 453, endPoint y: 284, distance: 188.4
click at [626, 345] on button "[PERSON_NAME]" at bounding box center [608, 345] width 87 height 16
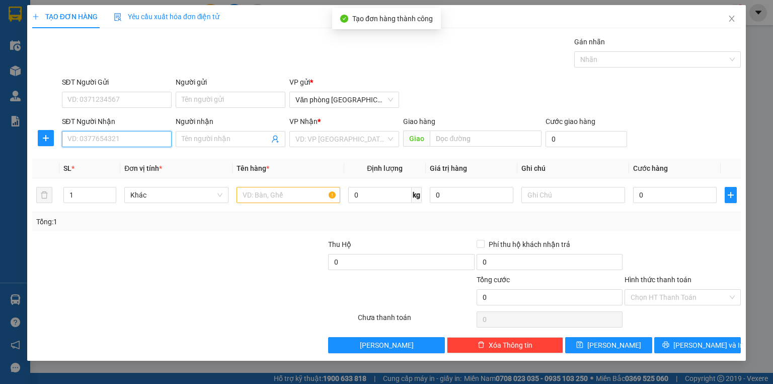
click at [102, 140] on input "SĐT Người Nhận" at bounding box center [117, 139] width 110 height 16
click at [99, 159] on div "0904131366" at bounding box center [117, 158] width 98 height 11
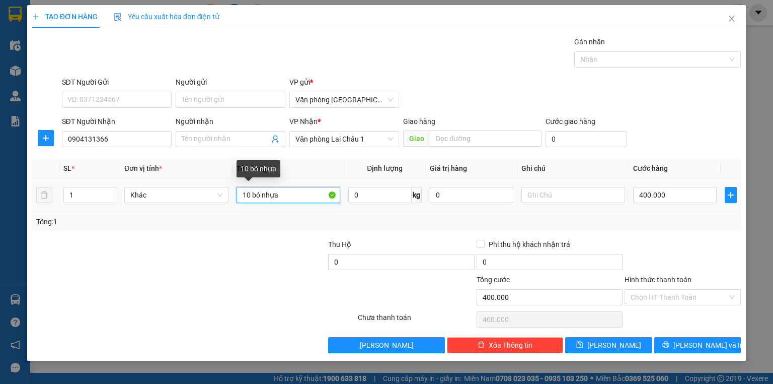
click at [279, 197] on input "10 bó nhựa" at bounding box center [289, 195] width 104 height 16
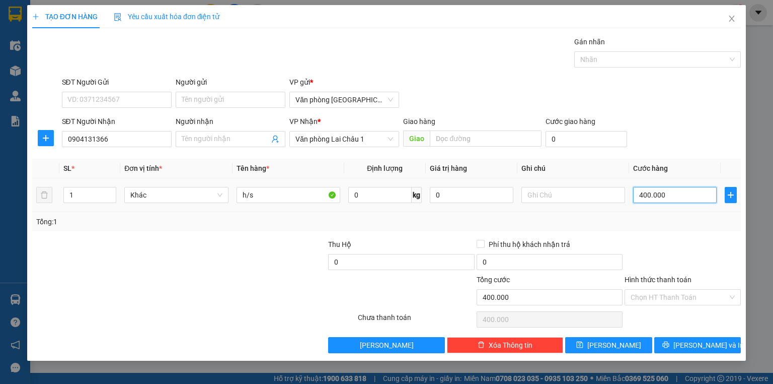
click at [637, 195] on input "400.000" at bounding box center [675, 195] width 84 height 16
click at [550, 195] on input "text" at bounding box center [574, 195] width 104 height 16
drag, startPoint x: 665, startPoint y: 280, endPoint x: 666, endPoint y: 292, distance: 12.1
click at [666, 280] on label "Hình thức thanh toán" at bounding box center [658, 279] width 67 height 8
click at [666, 289] on input "Hình thức thanh toán" at bounding box center [679, 296] width 97 height 15
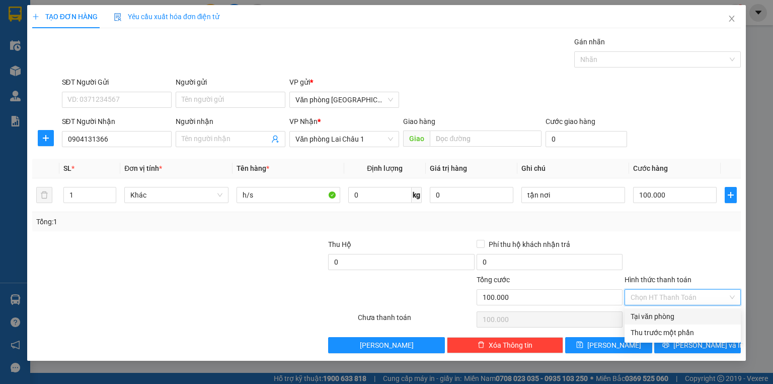
click at [666, 293] on input "Hình thức thanh toán" at bounding box center [679, 296] width 97 height 15
click at [667, 317] on div "Tại văn phòng" at bounding box center [683, 316] width 104 height 11
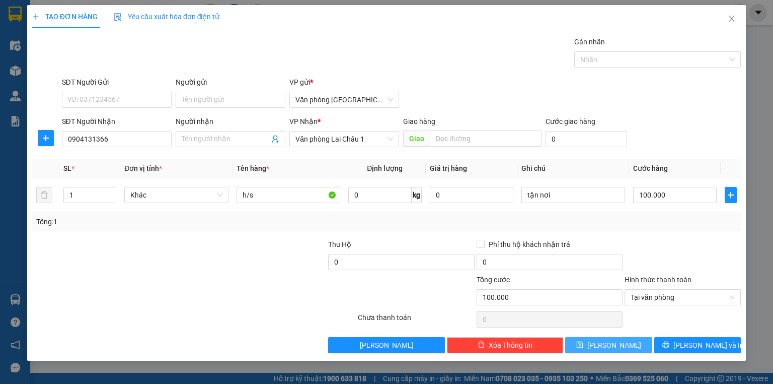
click at [628, 346] on button "[PERSON_NAME]" at bounding box center [608, 345] width 87 height 16
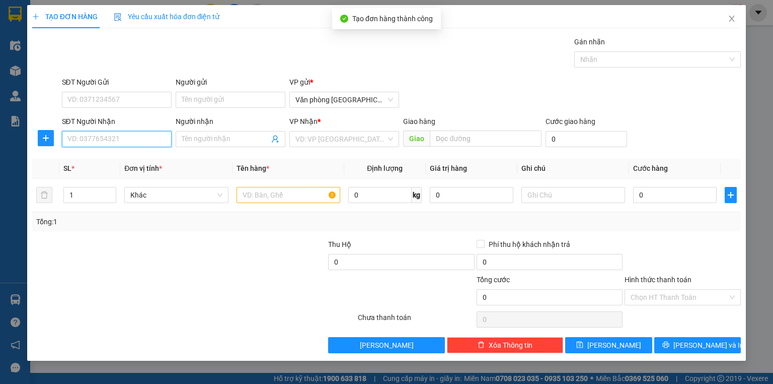
click at [99, 140] on input "SĐT Người Nhận" at bounding box center [117, 139] width 110 height 16
click at [99, 158] on div "0987806868" at bounding box center [117, 158] width 98 height 11
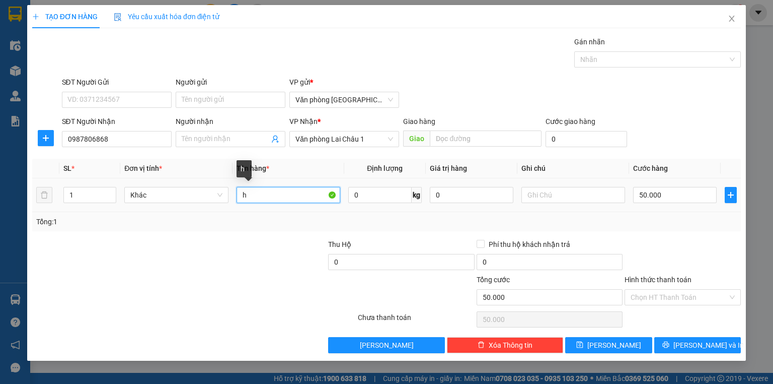
click at [238, 193] on input "h" at bounding box center [289, 195] width 104 height 16
click at [636, 193] on input "50.000" at bounding box center [675, 195] width 84 height 16
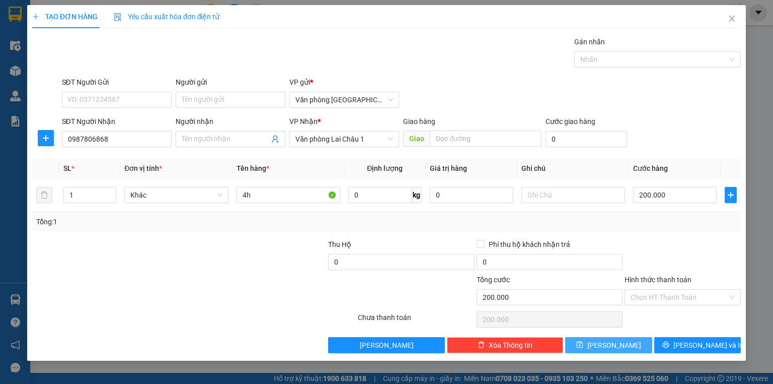
click at [591, 344] on button "[PERSON_NAME]" at bounding box center [608, 345] width 87 height 16
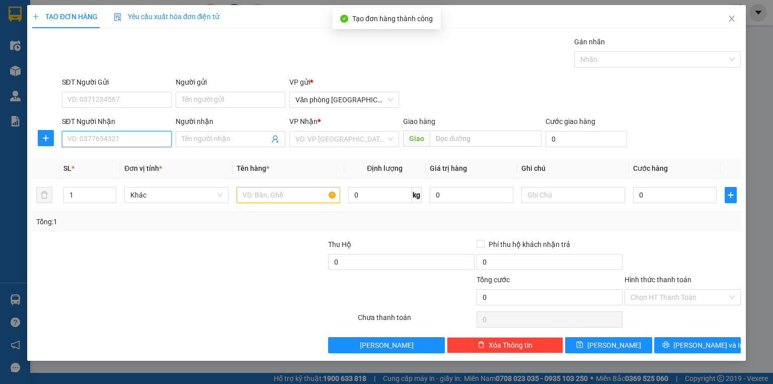
click at [120, 137] on input "SĐT Người Nhận" at bounding box center [117, 139] width 110 height 16
click at [732, 18] on icon "close" at bounding box center [733, 19] width 6 height 6
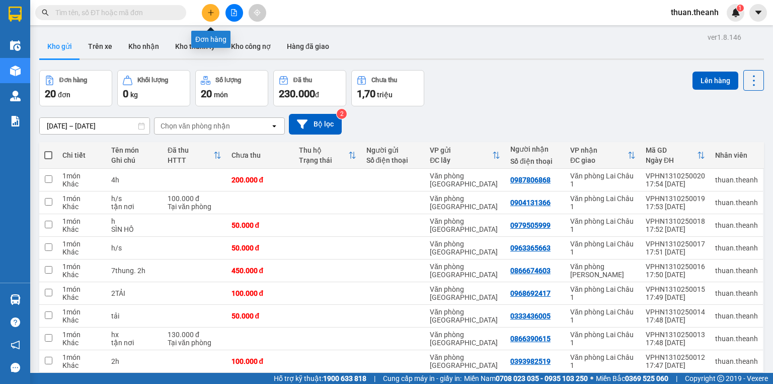
click at [210, 10] on icon "plus" at bounding box center [210, 12] width 7 height 7
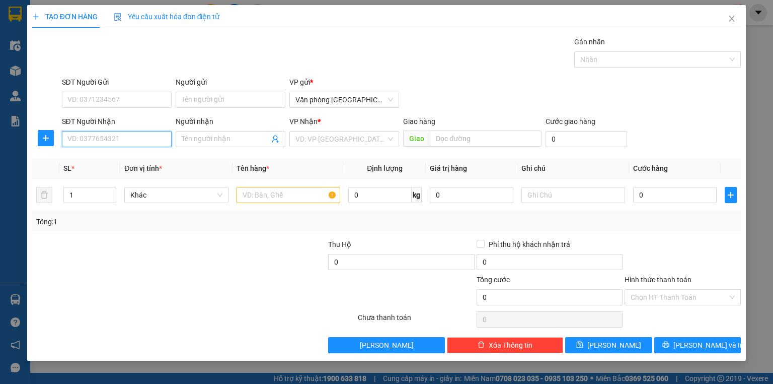
click at [90, 139] on input "SĐT Người Nhận" at bounding box center [117, 139] width 110 height 16
click at [95, 160] on div "0989480115" at bounding box center [117, 158] width 98 height 11
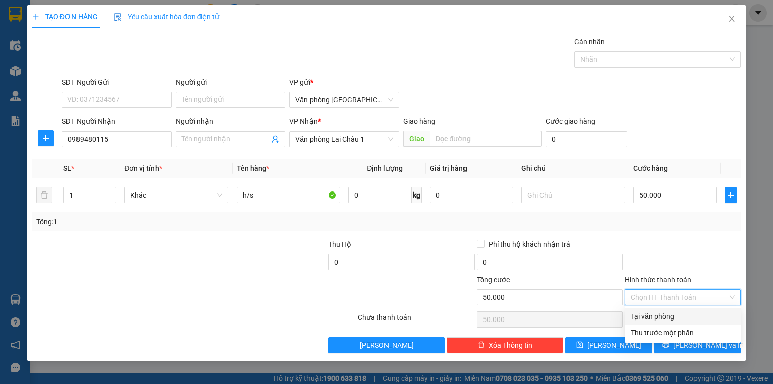
click at [669, 297] on input "Hình thức thanh toán" at bounding box center [679, 296] width 97 height 15
click at [669, 316] on div "Tại văn phòng" at bounding box center [683, 316] width 104 height 11
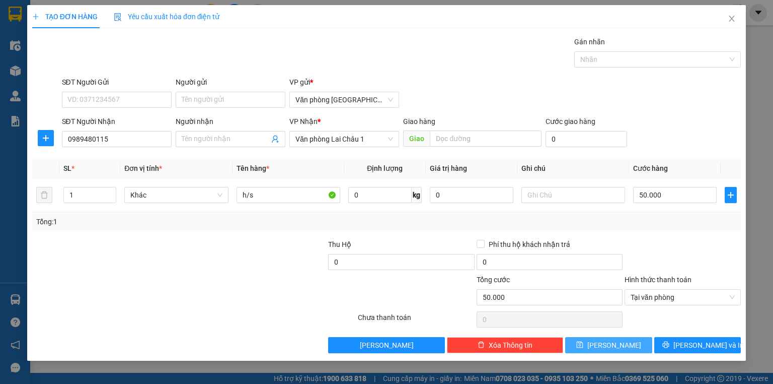
click at [604, 348] on button "[PERSON_NAME]" at bounding box center [608, 345] width 87 height 16
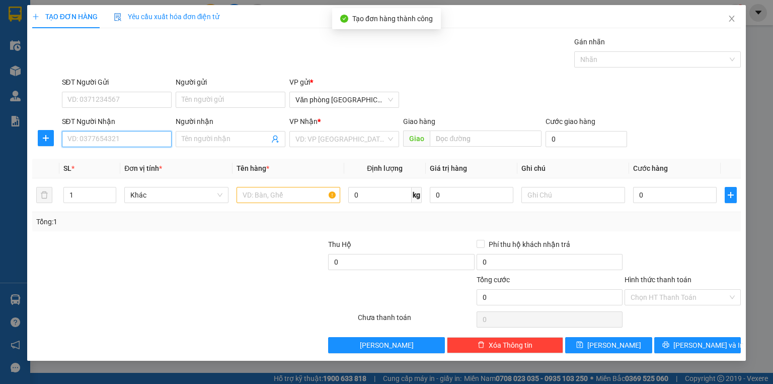
click at [108, 137] on input "SĐT Người Nhận" at bounding box center [117, 139] width 110 height 16
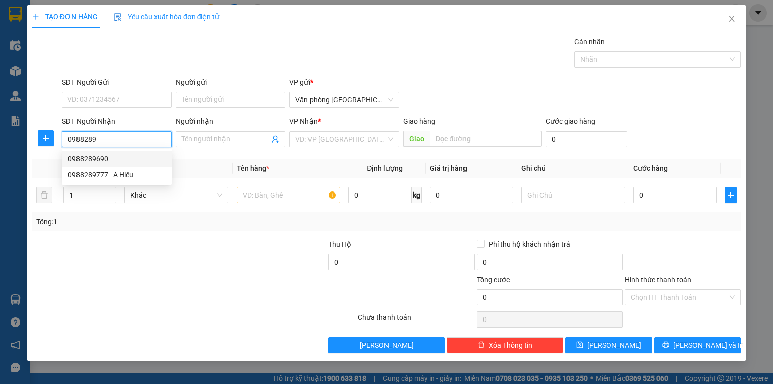
click at [94, 161] on div "0988289690" at bounding box center [117, 158] width 98 height 11
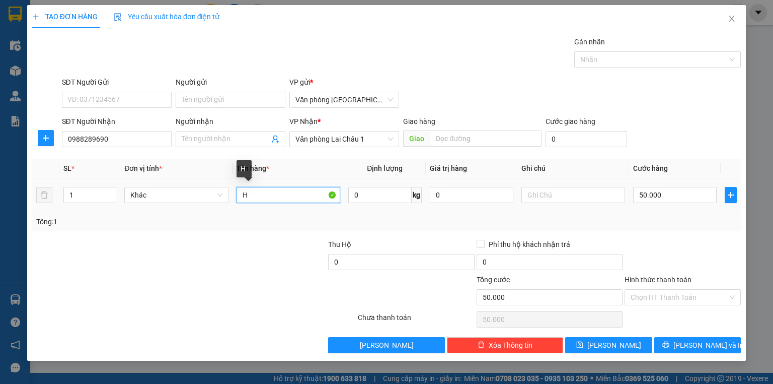
click at [252, 193] on input "H" at bounding box center [289, 195] width 104 height 16
click at [635, 195] on input "50.000" at bounding box center [675, 195] width 84 height 16
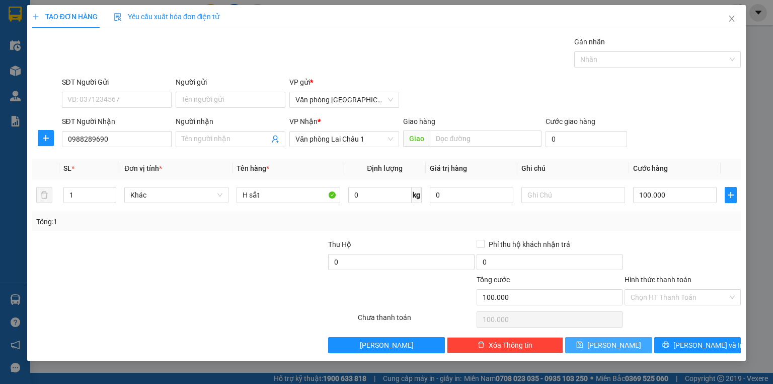
click at [608, 347] on button "[PERSON_NAME]" at bounding box center [608, 345] width 87 height 16
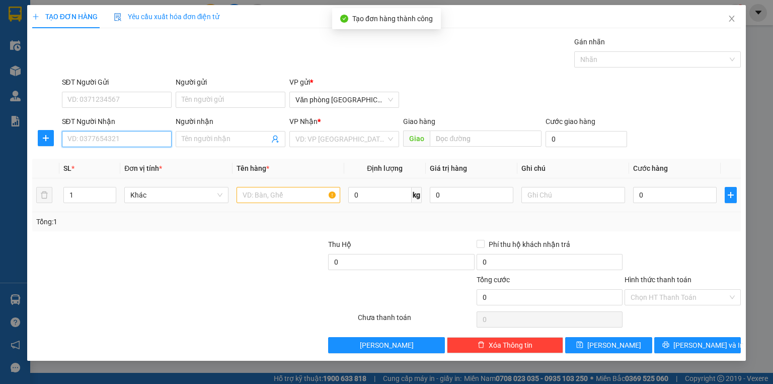
click at [116, 141] on input "SĐT Người Nhận" at bounding box center [117, 139] width 110 height 16
click at [268, 195] on input "text" at bounding box center [289, 195] width 104 height 16
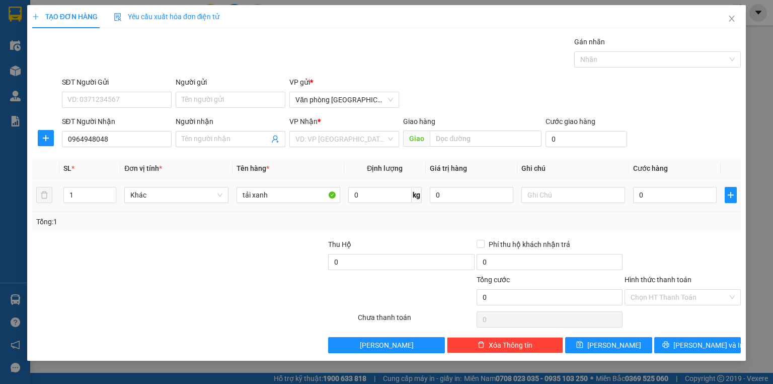
click at [633, 193] on td "0" at bounding box center [675, 195] width 92 height 34
click at [637, 193] on input "0" at bounding box center [675, 195] width 84 height 16
click at [613, 341] on span "[PERSON_NAME]" at bounding box center [615, 344] width 54 height 11
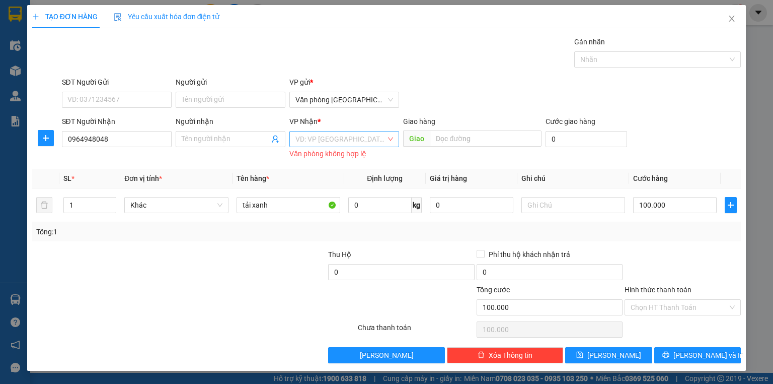
click at [326, 136] on input "search" at bounding box center [341, 138] width 91 height 15
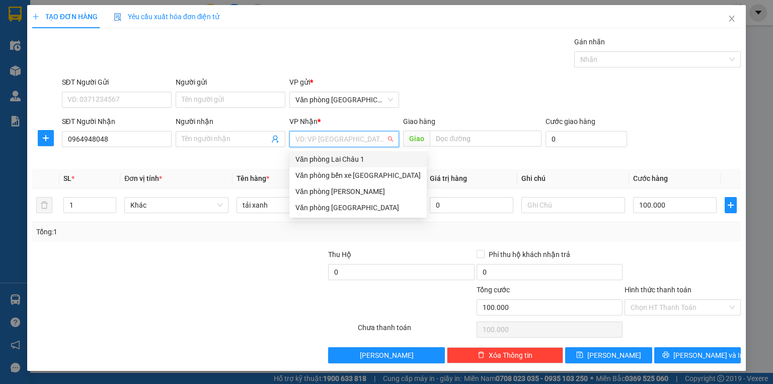
click at [327, 157] on div "Văn phòng Lai Châu 1" at bounding box center [358, 159] width 125 height 11
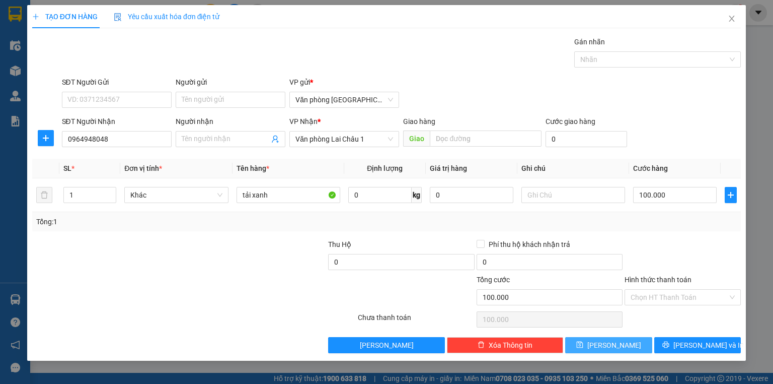
click at [632, 342] on button "[PERSON_NAME]" at bounding box center [608, 345] width 87 height 16
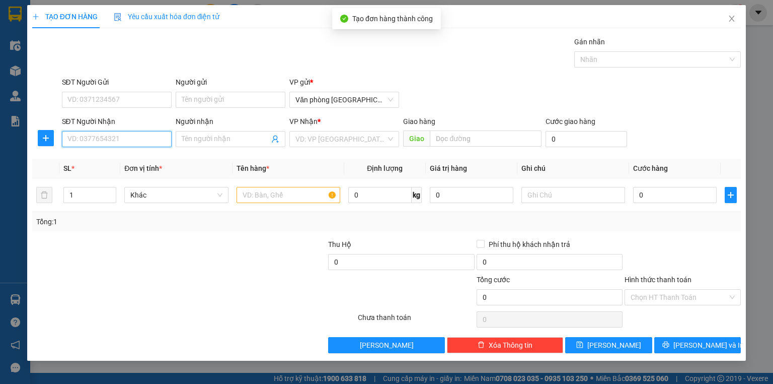
click at [91, 141] on input "SĐT Người Nhận" at bounding box center [117, 139] width 110 height 16
click at [101, 162] on div "0982833300" at bounding box center [117, 158] width 98 height 11
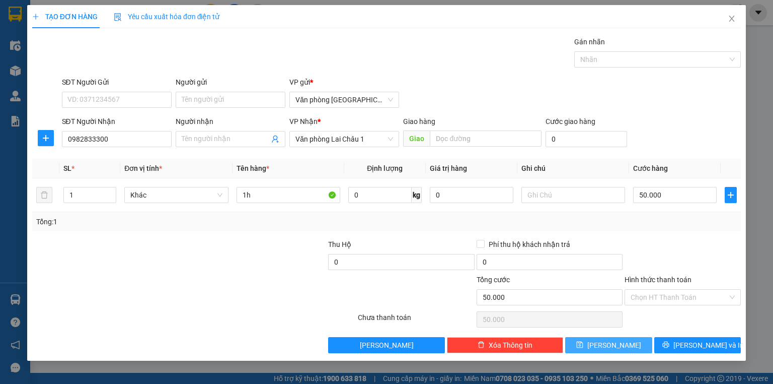
click at [584, 343] on icon "save" at bounding box center [579, 344] width 7 height 7
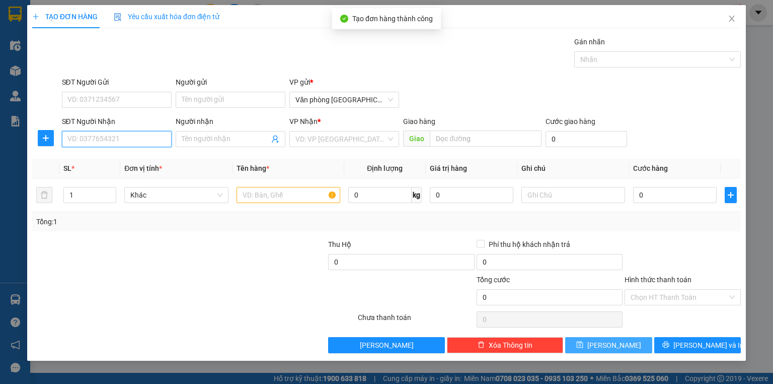
click at [83, 139] on input "SĐT Người Nhận" at bounding box center [117, 139] width 110 height 16
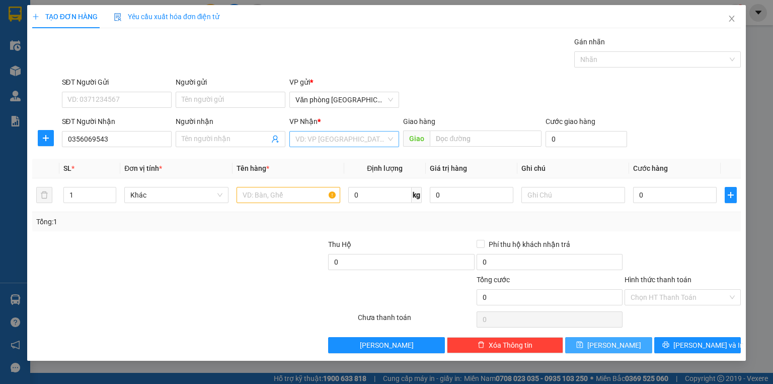
click at [320, 139] on input "search" at bounding box center [341, 138] width 91 height 15
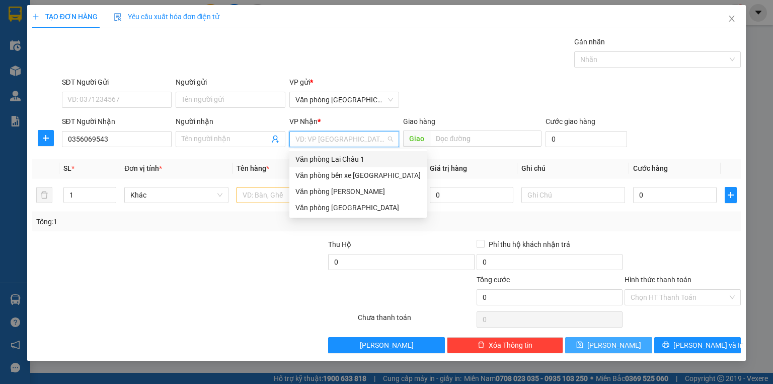
click at [331, 157] on div "Văn phòng Lai Châu 1" at bounding box center [358, 159] width 125 height 11
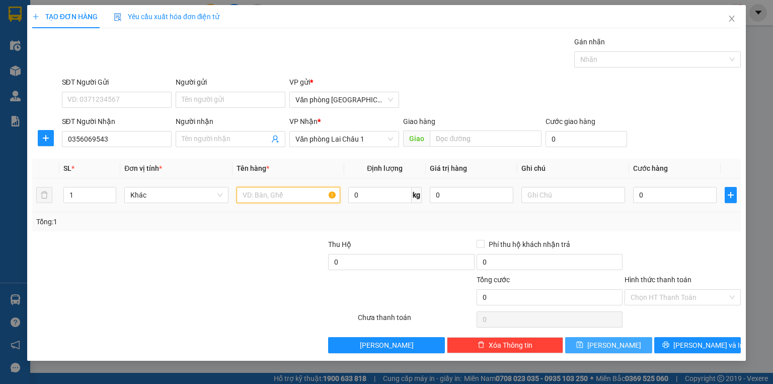
click at [307, 195] on input "text" at bounding box center [289, 195] width 104 height 16
click at [638, 193] on input "0" at bounding box center [675, 195] width 84 height 16
click at [604, 335] on div "Transit Pickup Surcharge Ids Transit Deliver Surcharge Ids Transit Deliver Surc…" at bounding box center [386, 194] width 709 height 317
click at [584, 346] on icon "save" at bounding box center [579, 344] width 7 height 7
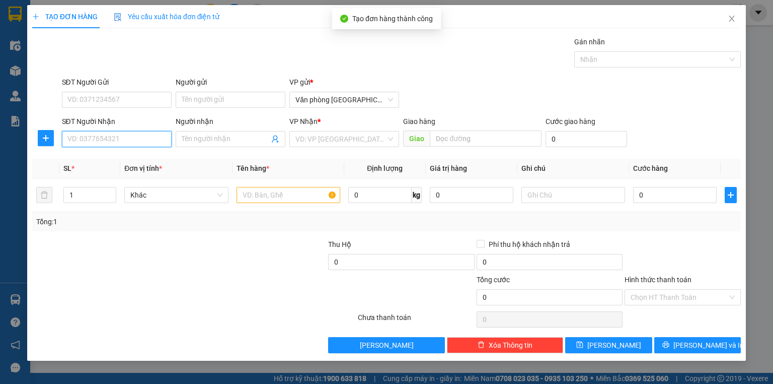
click at [123, 135] on input "SĐT Người Nhận" at bounding box center [117, 139] width 110 height 16
click at [107, 156] on div "0367086668" at bounding box center [117, 158] width 98 height 11
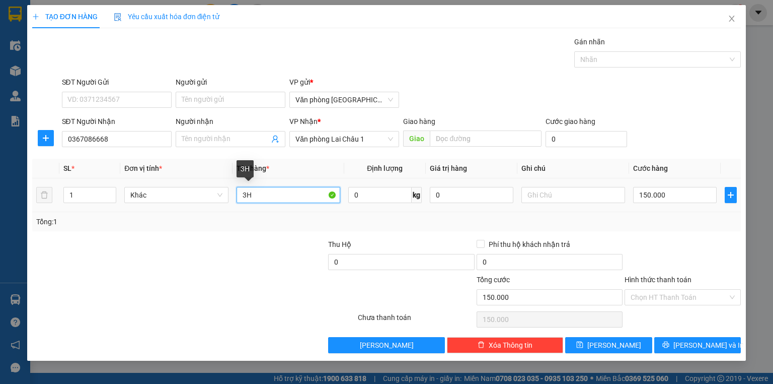
click at [246, 194] on input "3H" at bounding box center [289, 195] width 104 height 16
click at [634, 194] on input "150.000" at bounding box center [675, 195] width 84 height 16
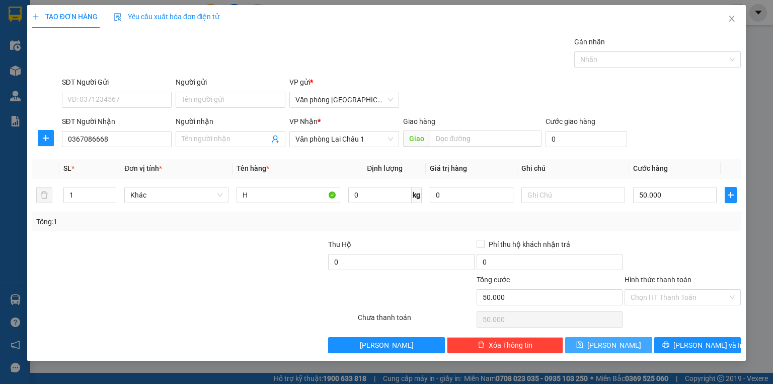
click at [618, 346] on span "[PERSON_NAME]" at bounding box center [615, 344] width 54 height 11
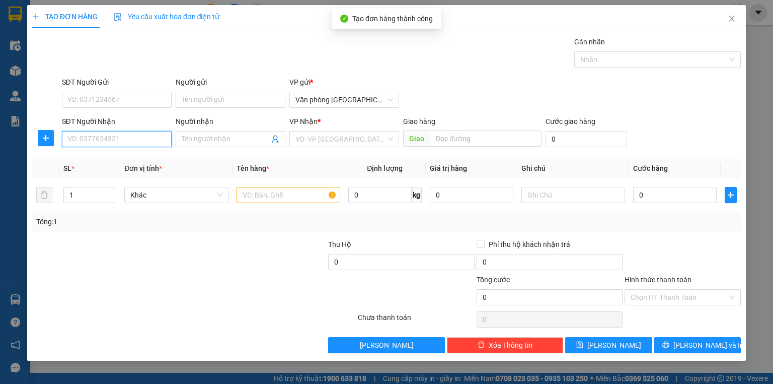
click at [96, 142] on input "SĐT Người Nhận" at bounding box center [117, 139] width 110 height 16
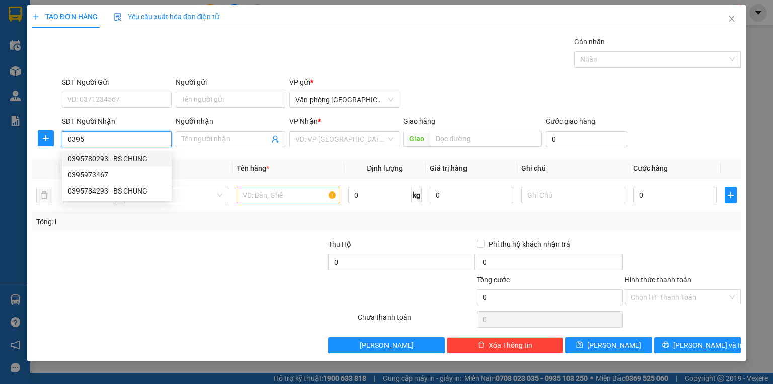
click at [143, 162] on div "0395780293 - BS CHUNG" at bounding box center [117, 158] width 98 height 11
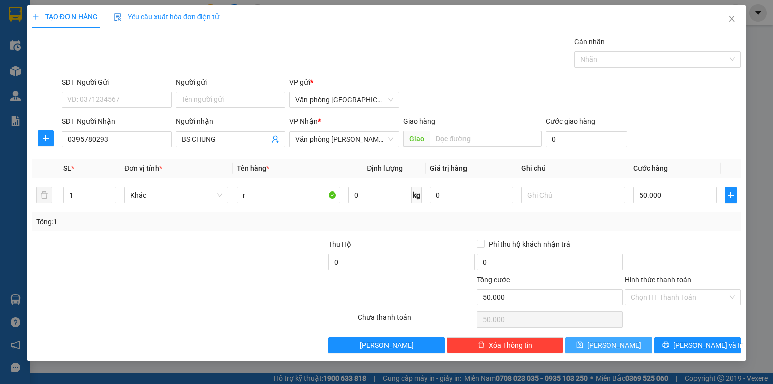
click at [584, 344] on icon "save" at bounding box center [579, 344] width 7 height 7
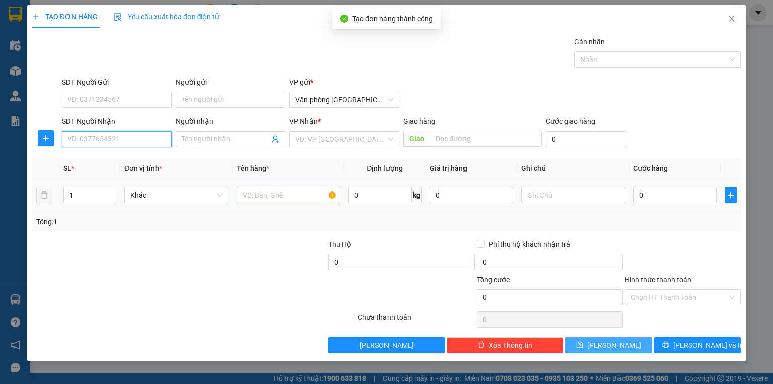
click at [86, 143] on input "SĐT Người Nhận" at bounding box center [117, 139] width 110 height 16
click at [127, 156] on div "0979177796 - ANH TÚ" at bounding box center [117, 158] width 98 height 11
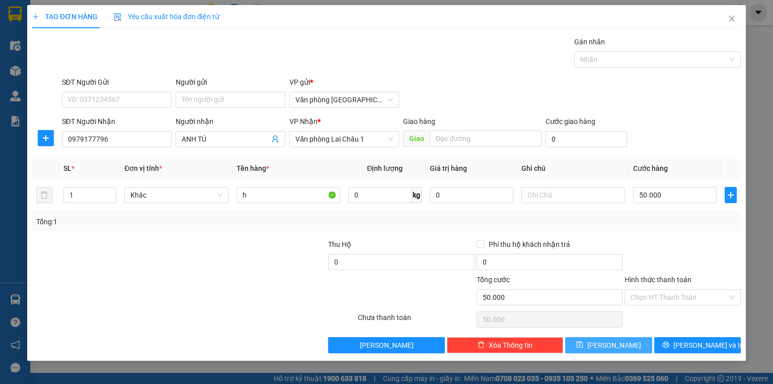
click at [594, 345] on button "[PERSON_NAME]" at bounding box center [608, 345] width 87 height 16
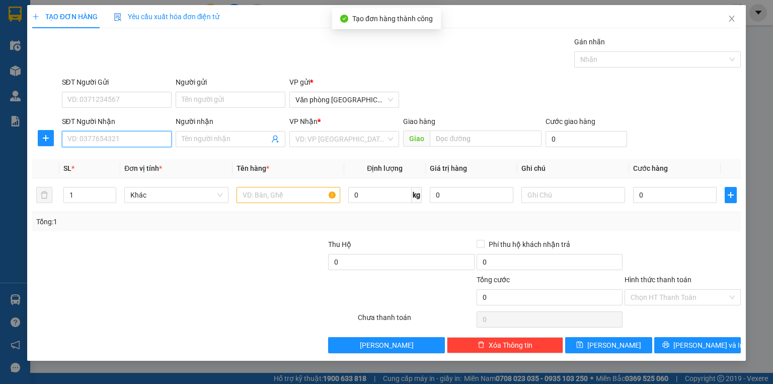
click at [108, 143] on input "SĐT Người Nhận" at bounding box center [117, 139] width 110 height 16
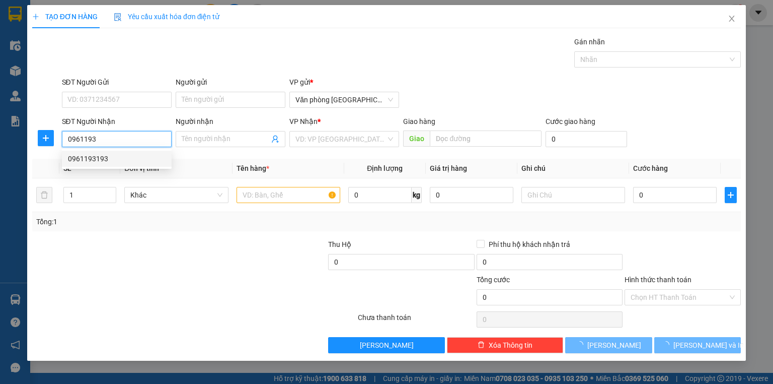
click at [101, 154] on div "0961193193" at bounding box center [117, 158] width 98 height 11
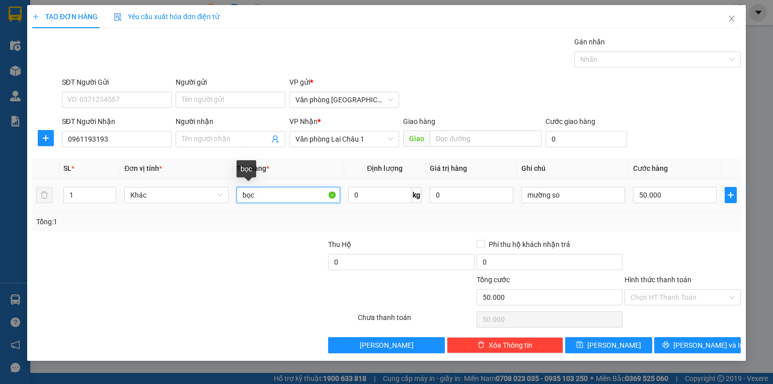
click at [254, 194] on input "bọc" at bounding box center [289, 195] width 104 height 16
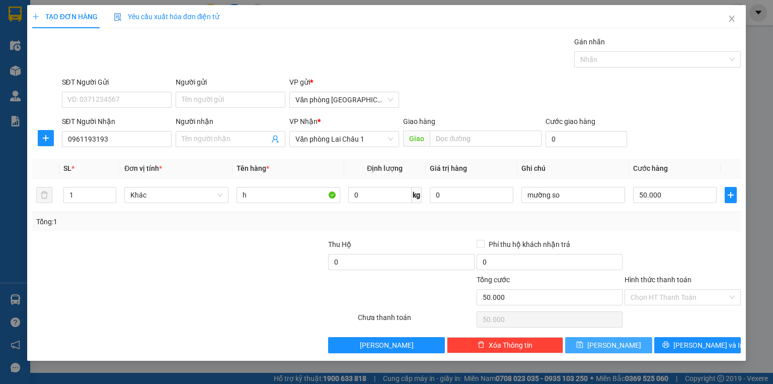
click at [624, 345] on button "[PERSON_NAME]" at bounding box center [608, 345] width 87 height 16
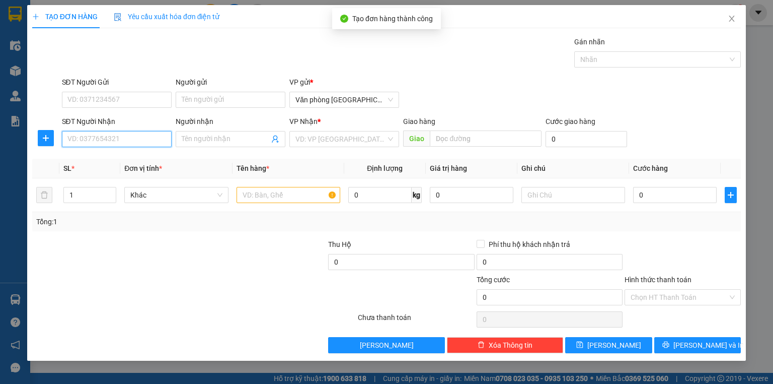
click at [133, 142] on input "SĐT Người Nhận" at bounding box center [117, 139] width 110 height 16
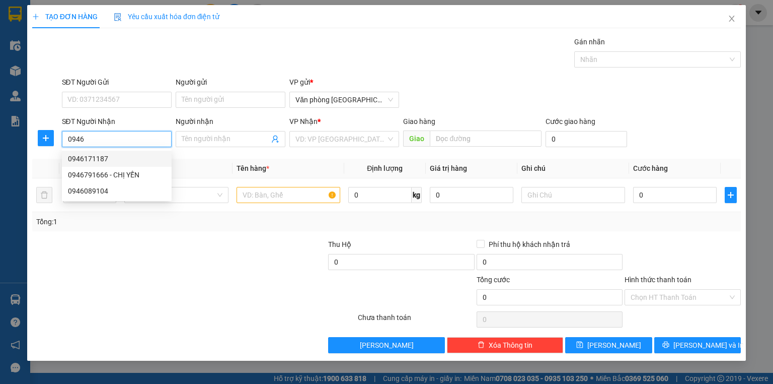
click at [101, 158] on div "0946171187" at bounding box center [117, 158] width 98 height 11
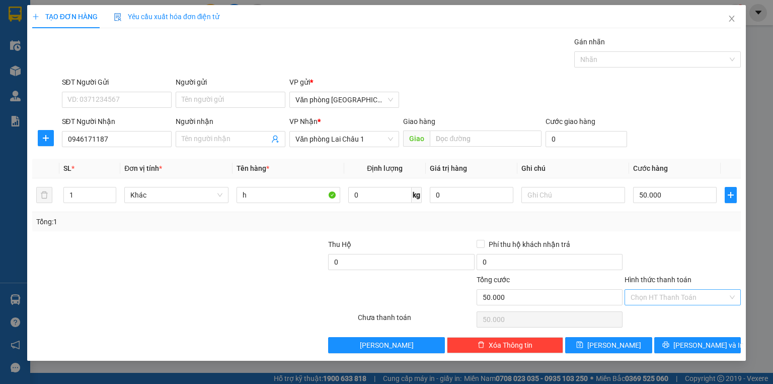
click at [664, 295] on input "Hình thức thanh toán" at bounding box center [679, 296] width 97 height 15
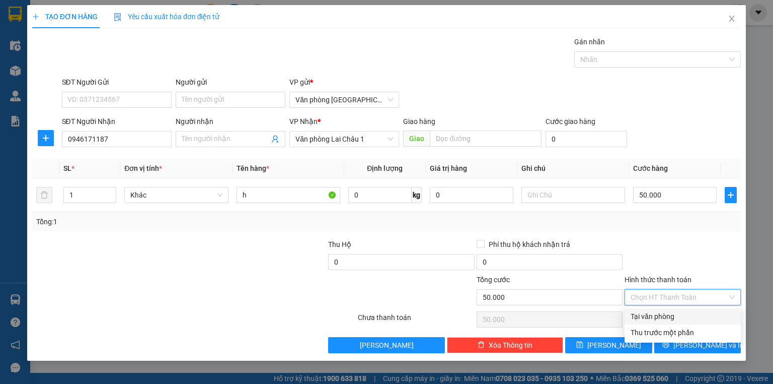
click at [667, 313] on div "Tại văn phòng" at bounding box center [683, 316] width 104 height 11
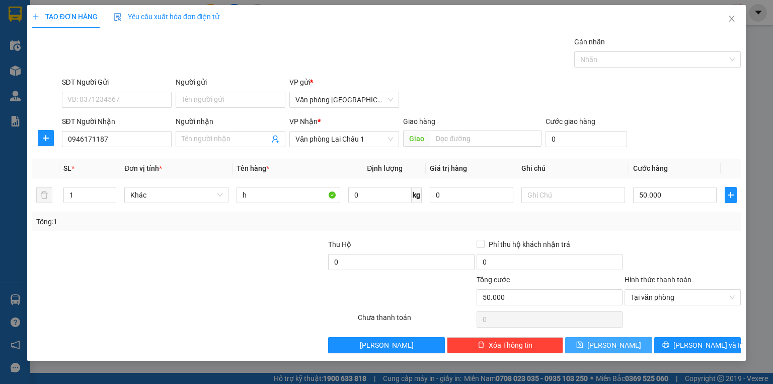
click at [615, 344] on span "[PERSON_NAME]" at bounding box center [615, 344] width 54 height 11
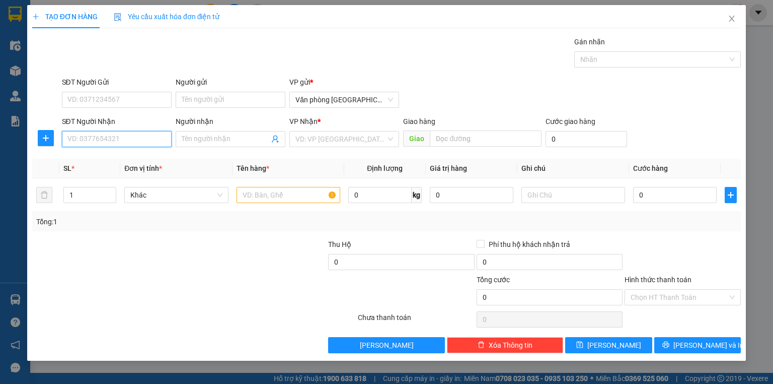
click at [85, 134] on input "SĐT Người Nhận" at bounding box center [117, 139] width 110 height 16
click at [111, 165] on div "0983065263 - ANH TÌNH" at bounding box center [117, 159] width 110 height 16
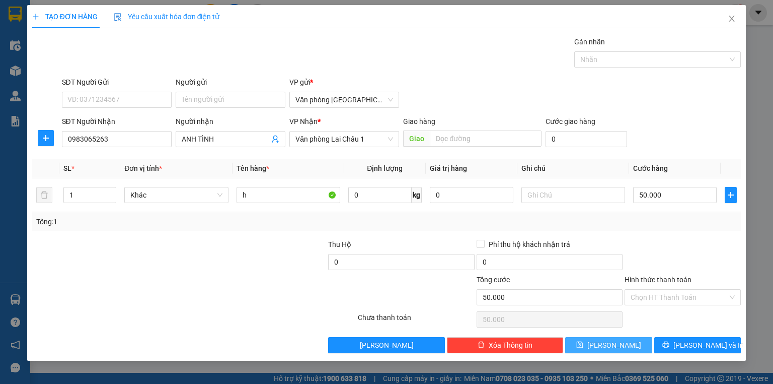
click at [584, 346] on icon "save" at bounding box center [580, 344] width 7 height 7
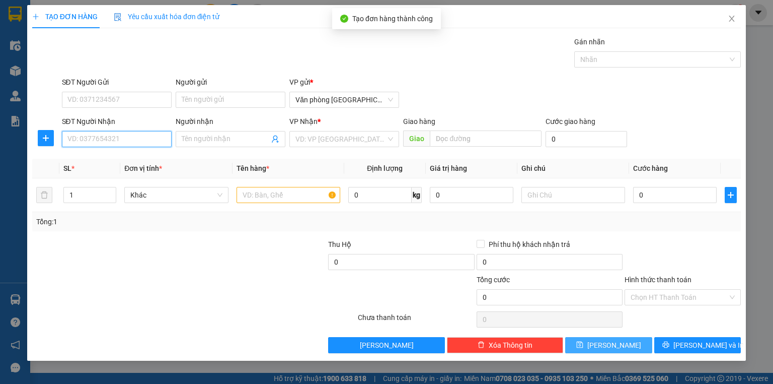
click at [109, 143] on input "SĐT Người Nhận" at bounding box center [117, 139] width 110 height 16
click at [92, 161] on div "0972573919" at bounding box center [117, 158] width 98 height 11
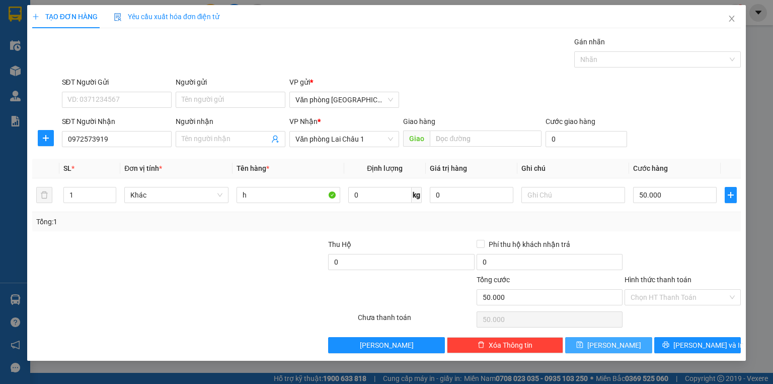
click at [632, 339] on button "[PERSON_NAME]" at bounding box center [608, 345] width 87 height 16
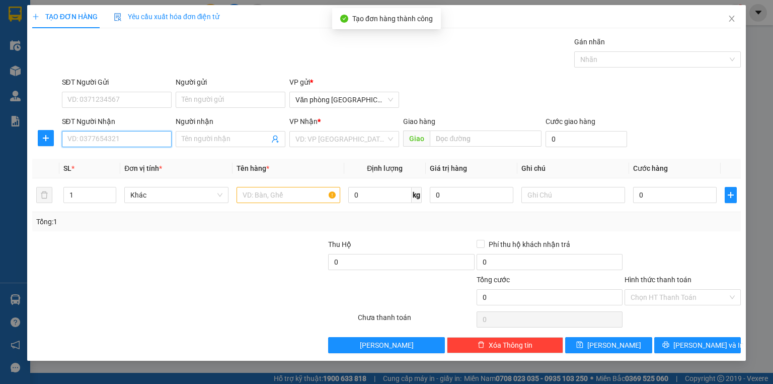
click at [93, 140] on input "SĐT Người Nhận" at bounding box center [117, 139] width 110 height 16
click at [105, 159] on div "0975950854" at bounding box center [117, 158] width 98 height 11
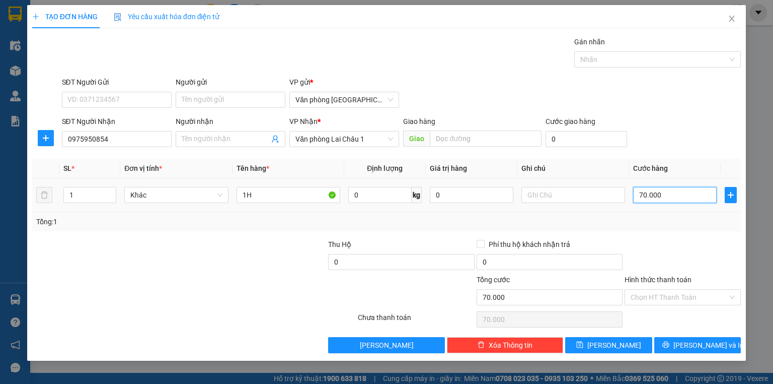
click at [635, 197] on input "70.000" at bounding box center [675, 195] width 84 height 16
click at [608, 345] on button "[PERSON_NAME]" at bounding box center [608, 345] width 87 height 16
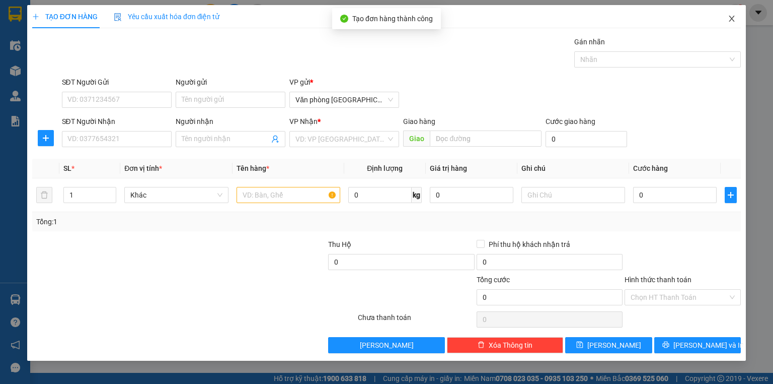
click at [731, 19] on icon "close" at bounding box center [732, 19] width 8 height 8
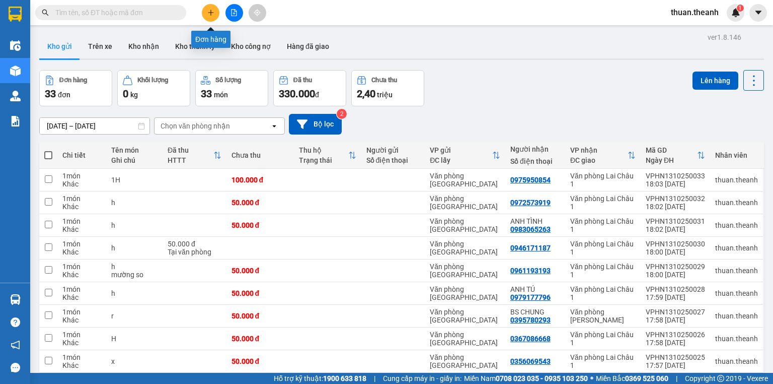
click at [213, 12] on icon "plus" at bounding box center [210, 12] width 7 height 7
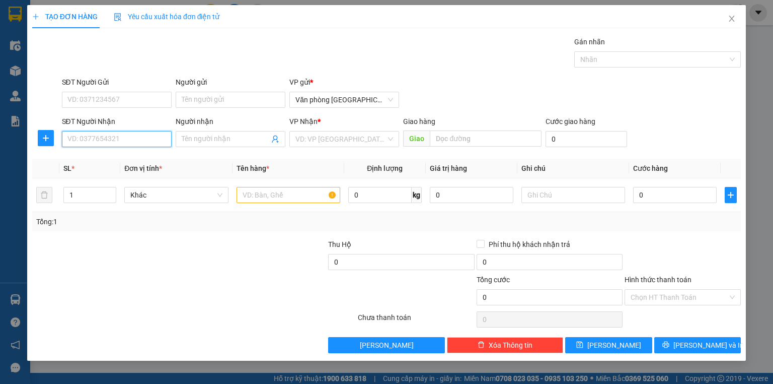
drag, startPoint x: 96, startPoint y: 139, endPoint x: 88, endPoint y: 139, distance: 8.1
click at [94, 139] on input "SĐT Người Nhận" at bounding box center [117, 139] width 110 height 16
click at [94, 159] on div "0833633888" at bounding box center [117, 158] width 98 height 11
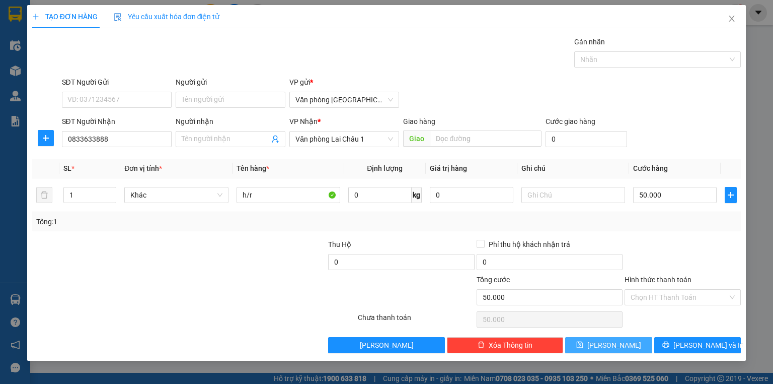
click at [616, 343] on span "[PERSON_NAME]" at bounding box center [615, 344] width 54 height 11
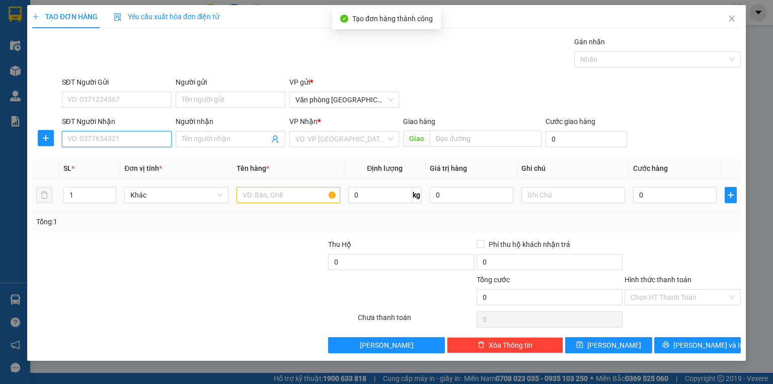
click at [109, 141] on input "SĐT Người Nhận" at bounding box center [117, 139] width 110 height 16
click at [91, 163] on div "0899980666" at bounding box center [117, 158] width 98 height 11
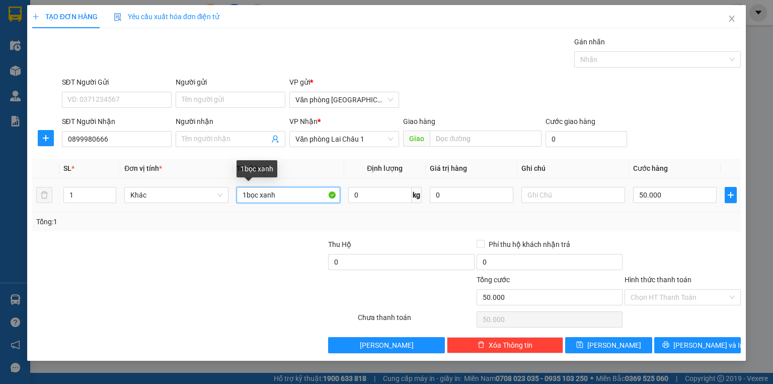
click at [282, 197] on input "1bọc xanh" at bounding box center [289, 195] width 104 height 16
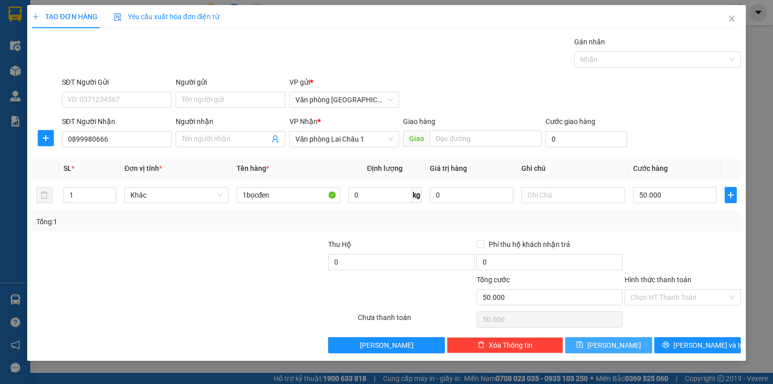
click at [625, 342] on button "[PERSON_NAME]" at bounding box center [608, 345] width 87 height 16
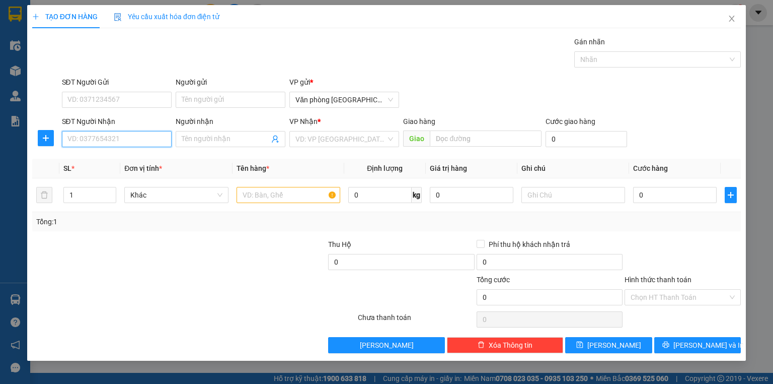
click at [87, 141] on input "SĐT Người Nhận" at bounding box center [117, 139] width 110 height 16
click at [96, 160] on div "0922927999" at bounding box center [117, 158] width 98 height 11
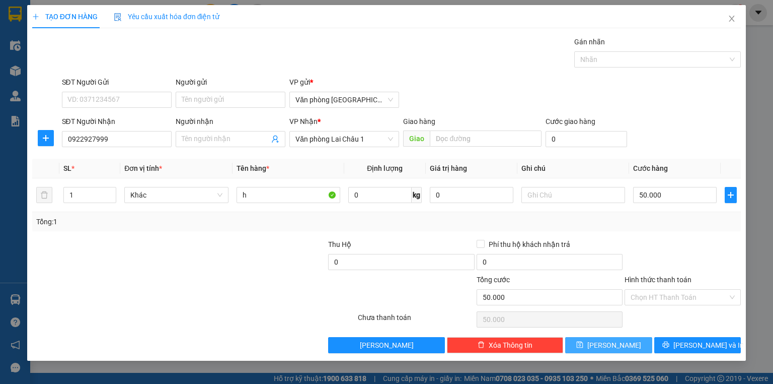
click at [625, 343] on button "[PERSON_NAME]" at bounding box center [608, 345] width 87 height 16
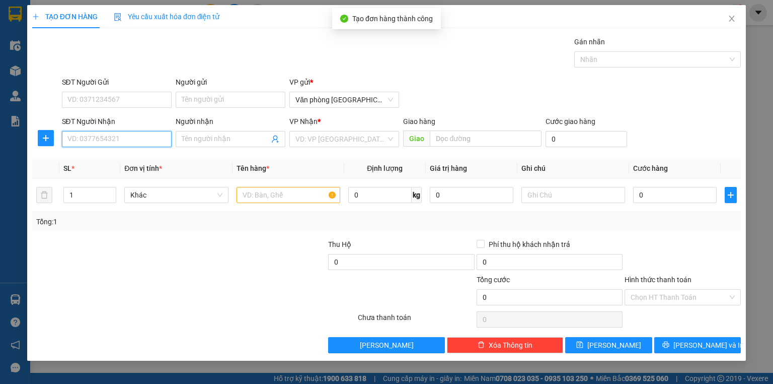
click at [100, 142] on input "SĐT Người Nhận" at bounding box center [117, 139] width 110 height 16
click at [109, 163] on div "0983345222 - A TÌNH" at bounding box center [117, 158] width 98 height 11
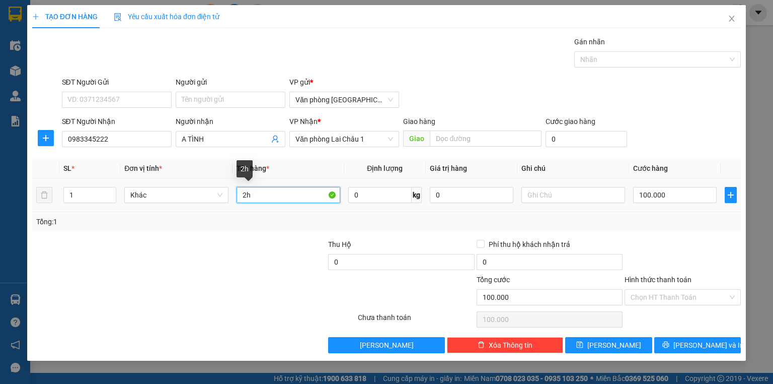
click at [254, 194] on input "2h" at bounding box center [289, 195] width 104 height 16
click at [252, 196] on input "h" at bounding box center [289, 195] width 104 height 16
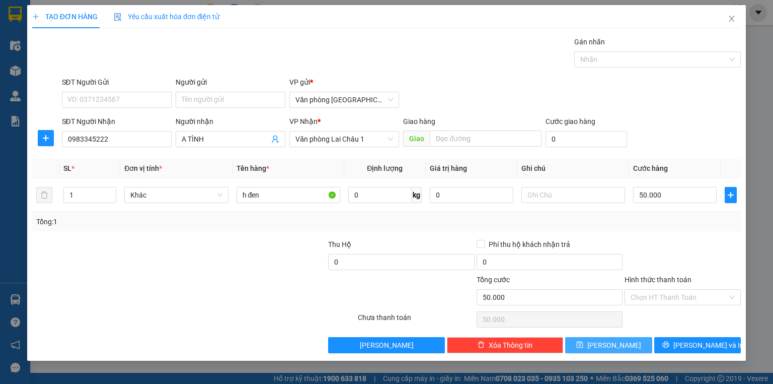
click at [625, 342] on button "[PERSON_NAME]" at bounding box center [608, 345] width 87 height 16
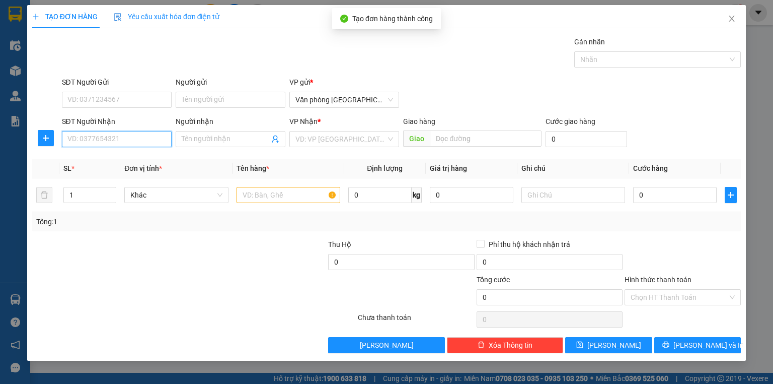
click at [85, 140] on input "SĐT Người Nhận" at bounding box center [117, 139] width 110 height 16
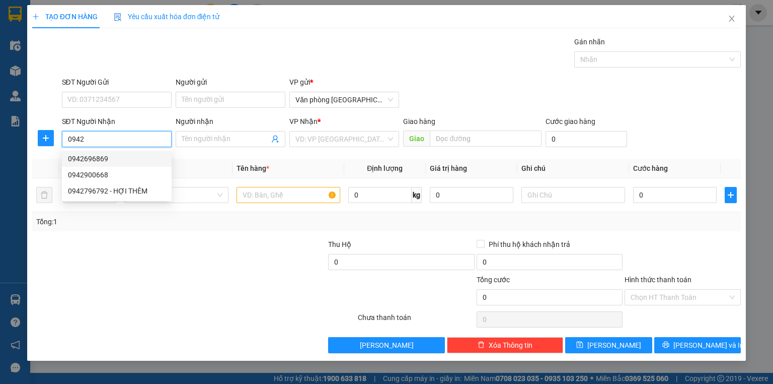
click at [106, 155] on div "0942696869" at bounding box center [117, 158] width 98 height 11
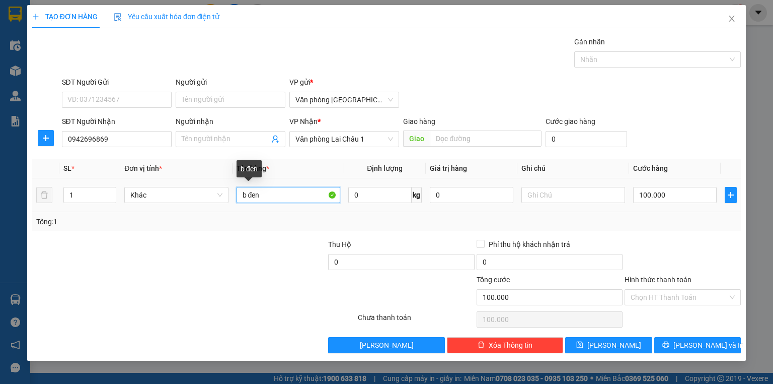
click at [263, 192] on input "b đen" at bounding box center [289, 195] width 104 height 16
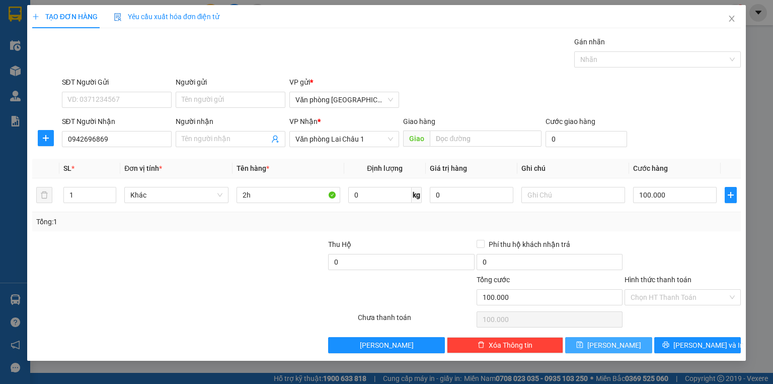
click at [624, 343] on button "[PERSON_NAME]" at bounding box center [608, 345] width 87 height 16
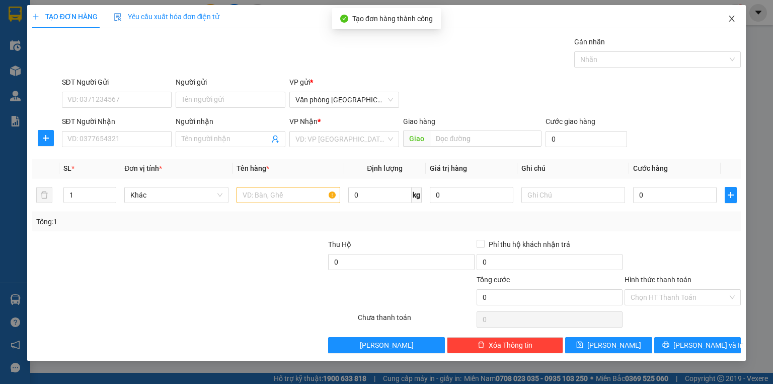
click at [734, 18] on icon "close" at bounding box center [732, 19] width 8 height 8
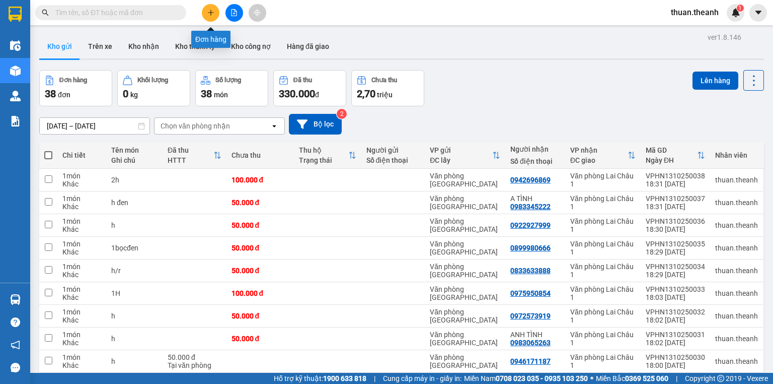
click at [214, 9] on button at bounding box center [211, 13] width 18 height 18
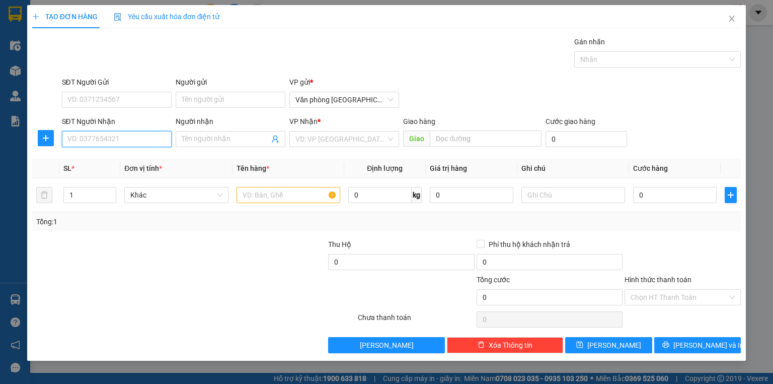
click at [103, 138] on input "SĐT Người Nhận" at bounding box center [117, 139] width 110 height 16
click at [97, 164] on div "0868327888" at bounding box center [117, 159] width 110 height 16
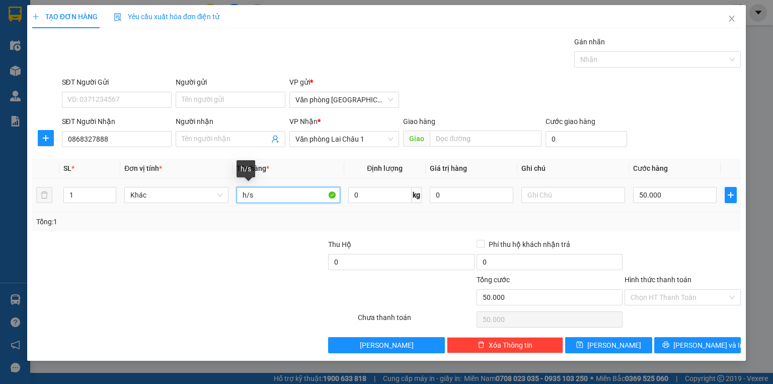
click at [254, 197] on input "h/s" at bounding box center [289, 195] width 104 height 16
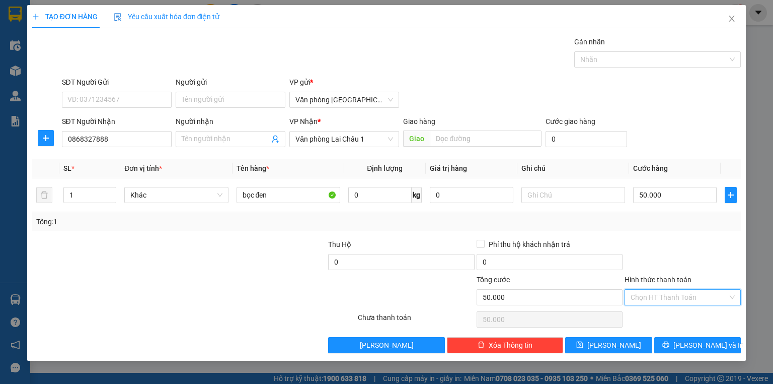
click at [650, 298] on input "Hình thức thanh toán" at bounding box center [679, 296] width 97 height 15
click at [656, 314] on div "Tại văn phòng" at bounding box center [683, 316] width 104 height 11
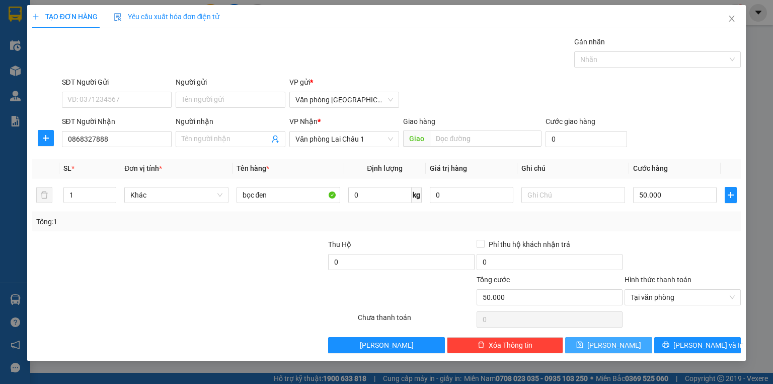
click at [608, 347] on button "[PERSON_NAME]" at bounding box center [608, 345] width 87 height 16
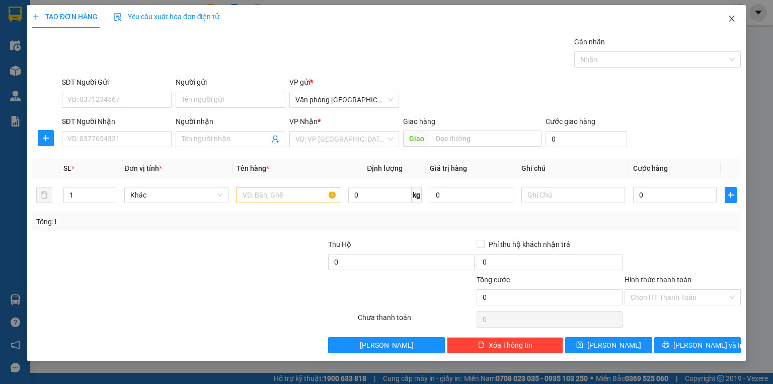
click at [734, 17] on icon "close" at bounding box center [733, 19] width 6 height 6
